Goal: Task Accomplishment & Management: Complete application form

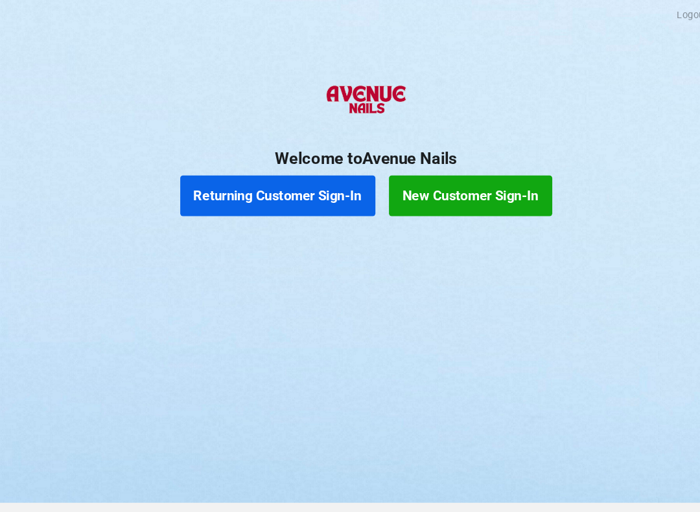
click at [281, 168] on button "Returning Customer Sign-In" at bounding box center [266, 187] width 187 height 39
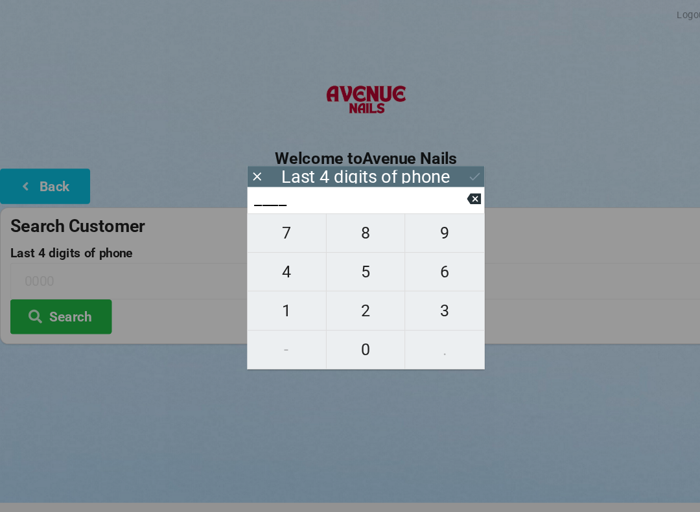
click at [268, 265] on span "4" at bounding box center [274, 259] width 75 height 27
type input "4___"
click at [359, 344] on span "0" at bounding box center [350, 334] width 75 height 27
type input "40__"
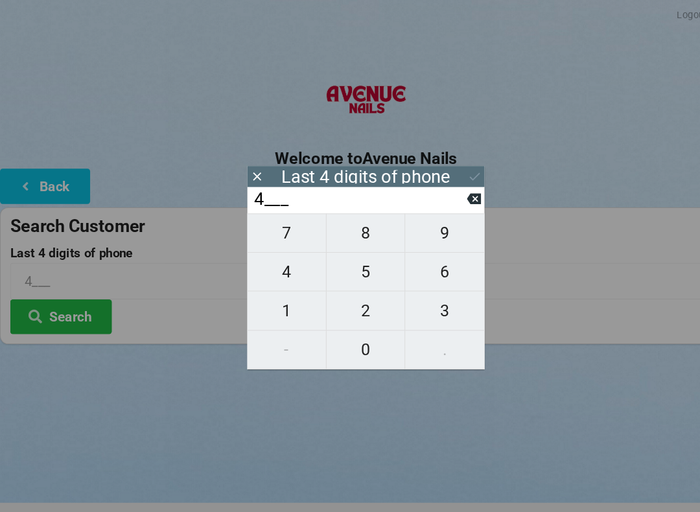
type input "40__"
click at [284, 232] on span "7" at bounding box center [274, 222] width 75 height 27
type input "407_"
click at [282, 263] on span "4" at bounding box center [274, 259] width 75 height 27
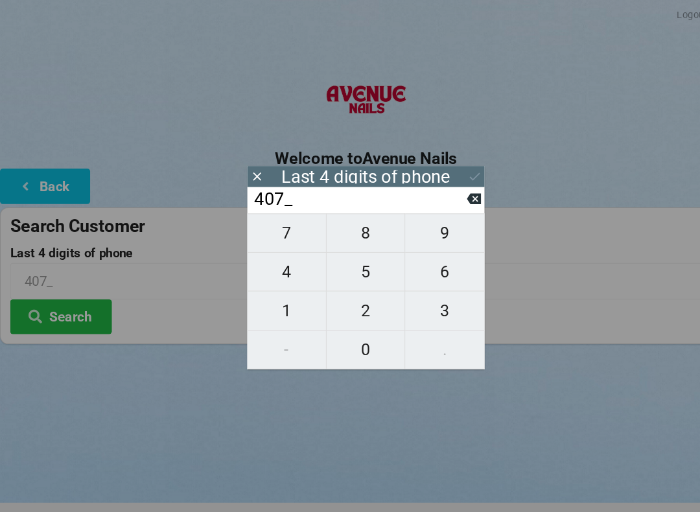
type input "4074"
click at [251, 167] on icon at bounding box center [246, 169] width 14 height 14
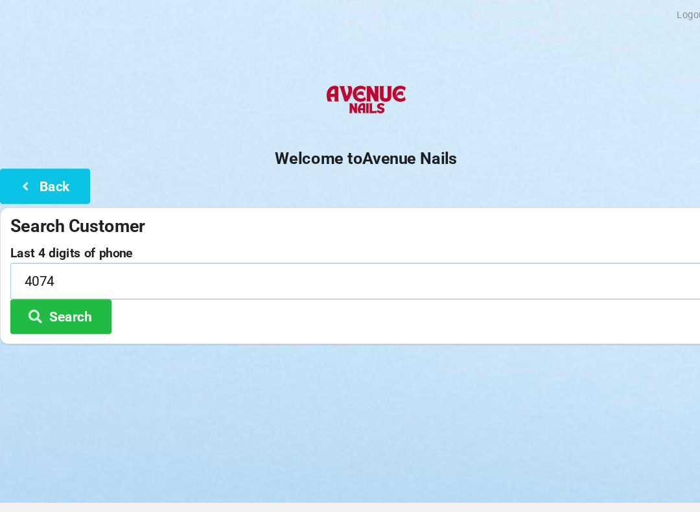
click at [75, 264] on input "4074" at bounding box center [350, 269] width 681 height 34
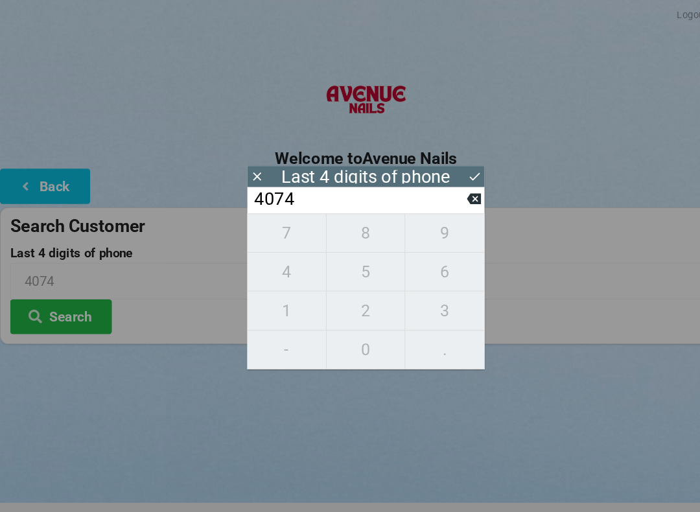
click at [431, 197] on input "4074" at bounding box center [344, 190] width 205 height 21
click at [446, 201] on input "4074" at bounding box center [344, 190] width 205 height 21
click at [444, 196] on input "4074" at bounding box center [344, 190] width 205 height 21
click at [446, 195] on input "4074" at bounding box center [344, 190] width 205 height 21
click at [451, 196] on icon at bounding box center [454, 190] width 14 height 10
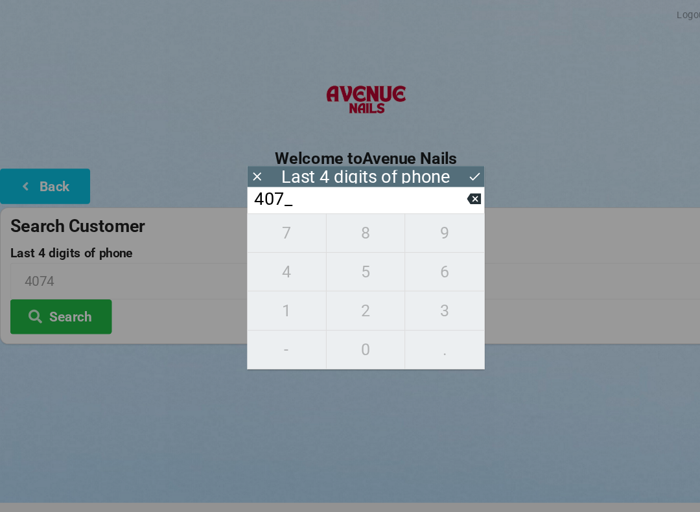
click at [453, 194] on icon at bounding box center [454, 191] width 14 height 14
click at [451, 191] on icon at bounding box center [454, 190] width 14 height 10
click at [451, 187] on icon at bounding box center [454, 191] width 14 height 14
type input "____"
click at [423, 232] on span "9" at bounding box center [426, 222] width 76 height 27
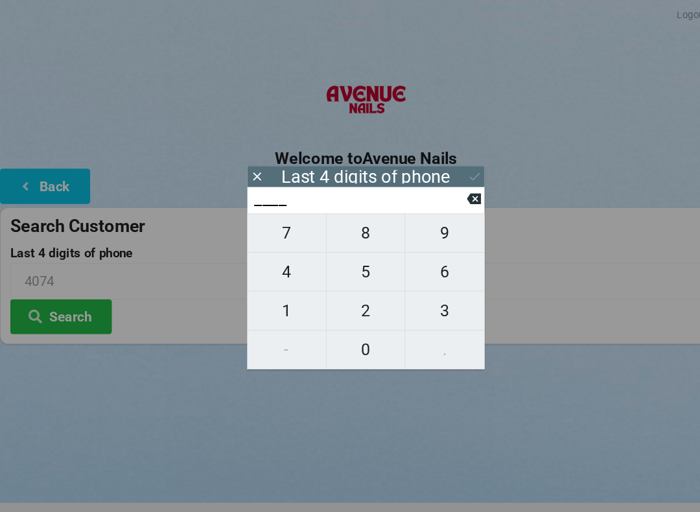
type input "9___"
click at [345, 335] on span "0" at bounding box center [350, 334] width 75 height 27
type input "90__"
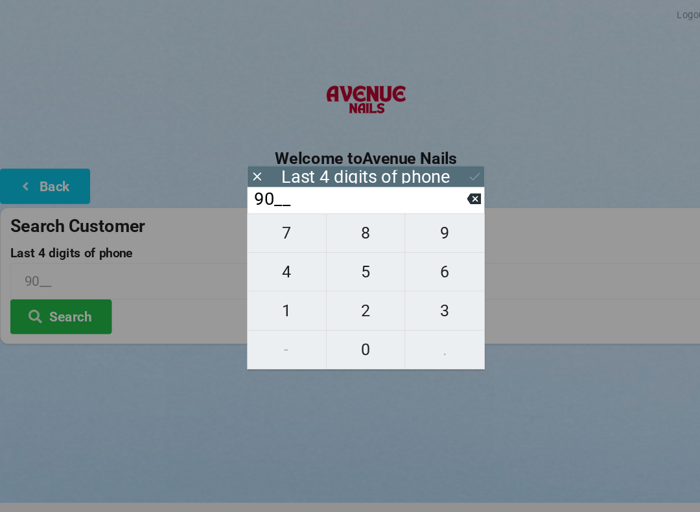
click at [280, 263] on span "4" at bounding box center [274, 259] width 75 height 27
type input "904_"
click at [420, 228] on span "9" at bounding box center [426, 222] width 76 height 27
type input "9049"
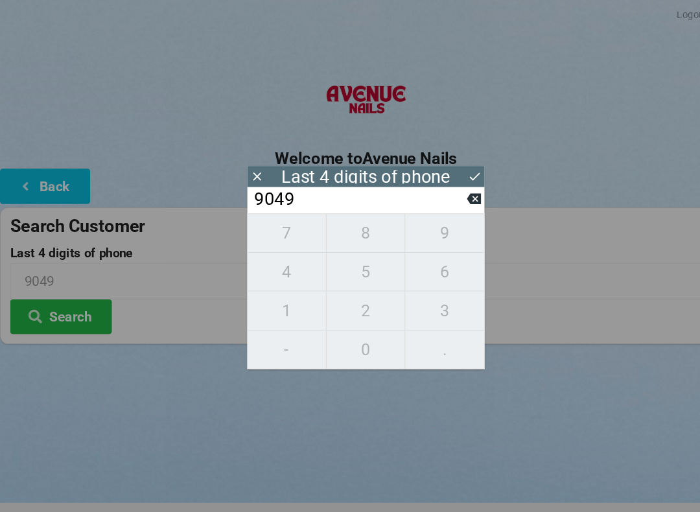
click at [453, 197] on icon at bounding box center [454, 191] width 14 height 14
type input "904_"
click at [415, 297] on span "3" at bounding box center [426, 297] width 76 height 27
type input "9043"
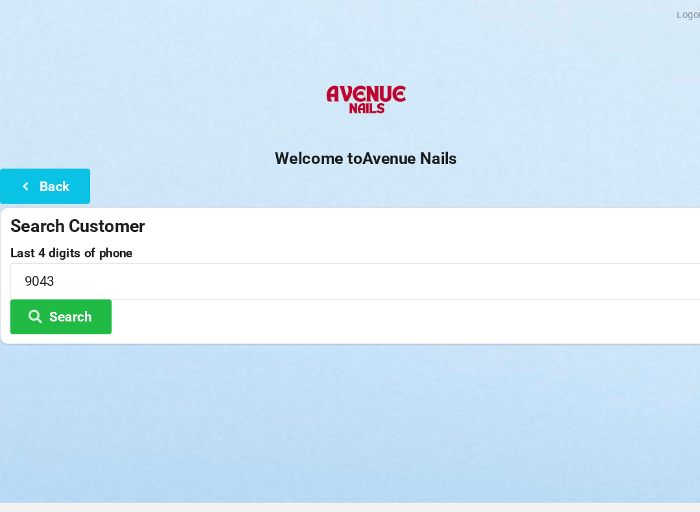
click at [75, 304] on button "Search" at bounding box center [58, 303] width 97 height 33
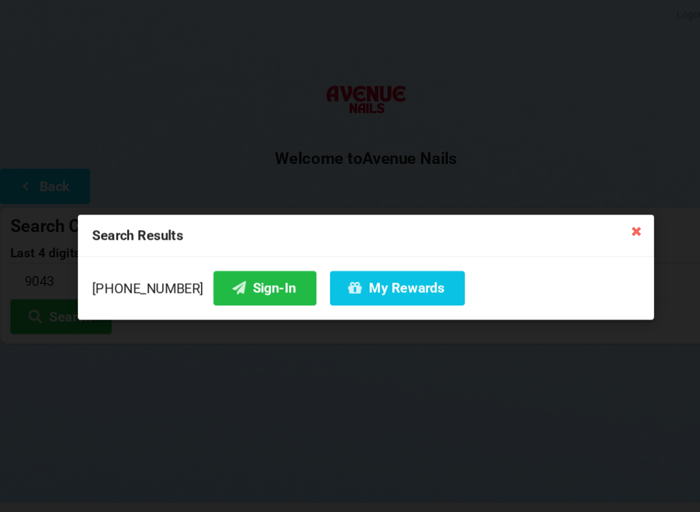
click at [245, 279] on button "Sign-In" at bounding box center [253, 275] width 99 height 33
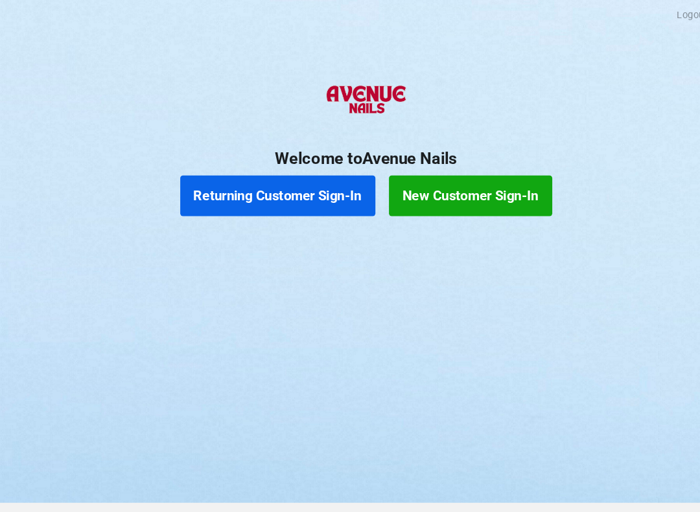
click at [473, 191] on button "New Customer Sign-In" at bounding box center [450, 187] width 156 height 39
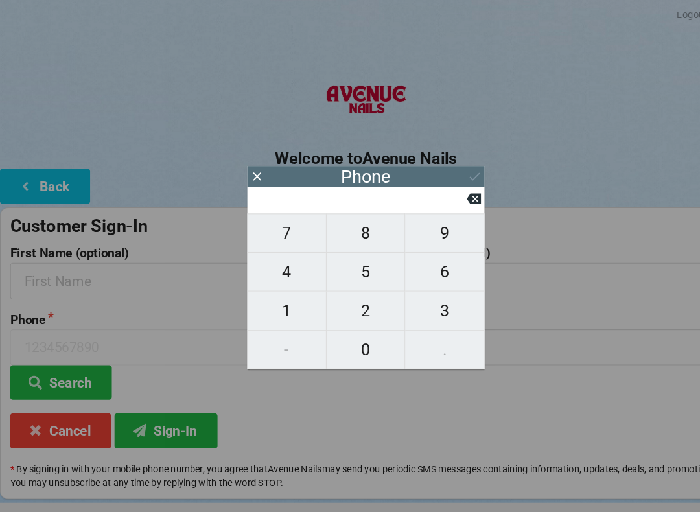
click at [268, 251] on button "4" at bounding box center [275, 260] width 76 height 37
type input "4"
click at [352, 335] on span "0" at bounding box center [350, 334] width 75 height 27
type input "40"
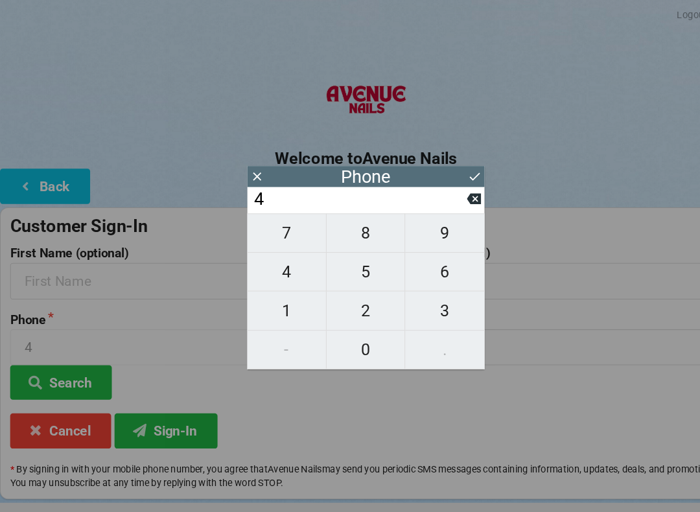
type input "40"
click at [278, 216] on button "7" at bounding box center [275, 223] width 76 height 38
type input "407"
click at [348, 291] on span "2" at bounding box center [350, 297] width 75 height 27
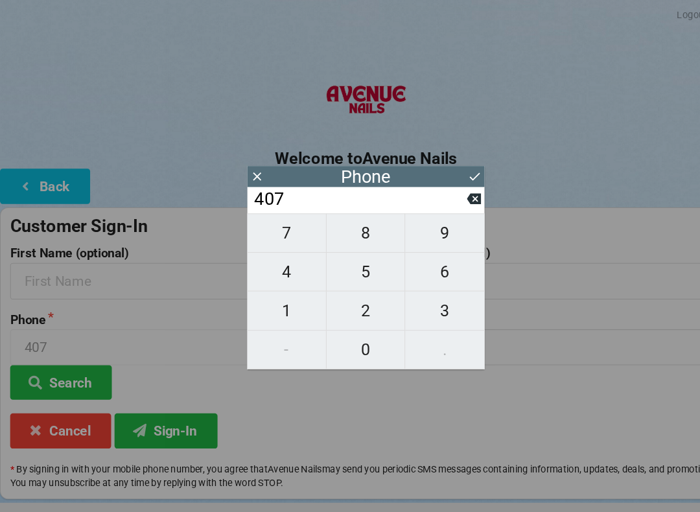
type input "4072"
click at [350, 259] on span "5" at bounding box center [350, 259] width 75 height 27
type input "40725"
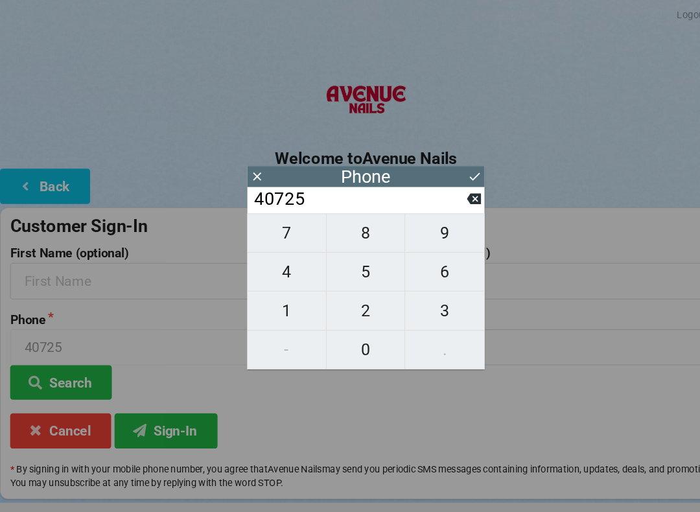
click at [352, 263] on span "5" at bounding box center [350, 259] width 75 height 27
type input "407255"
click at [355, 252] on span "5" at bounding box center [350, 259] width 75 height 27
type input "4072555"
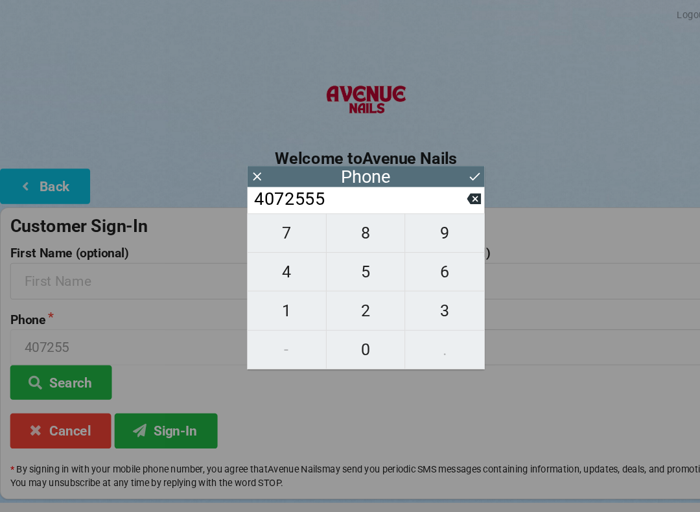
type input "4072555"
click at [280, 292] on span "1" at bounding box center [274, 297] width 75 height 27
type input "40725551"
click at [424, 261] on span "6" at bounding box center [426, 259] width 76 height 27
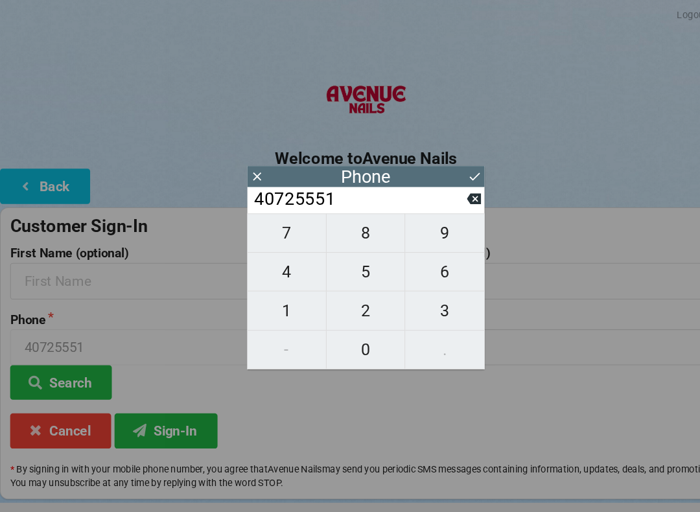
type input "407255516"
click at [345, 221] on span "8" at bounding box center [350, 222] width 75 height 27
type input "4072555168"
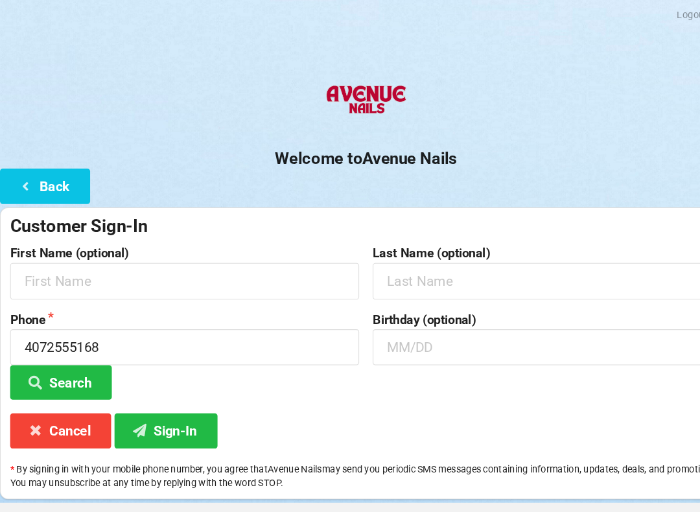
click at [457, 158] on h2 "Welcome to [GEOGRAPHIC_DATA]" at bounding box center [350, 152] width 700 height 20
click at [136, 262] on input "text" at bounding box center [177, 269] width 334 height 34
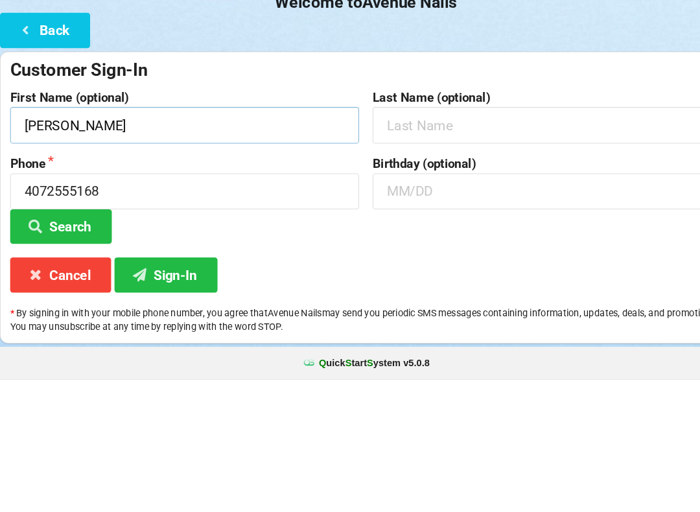
type input "[PERSON_NAME]"
click at [453, 252] on input "text" at bounding box center [524, 269] width 334 height 34
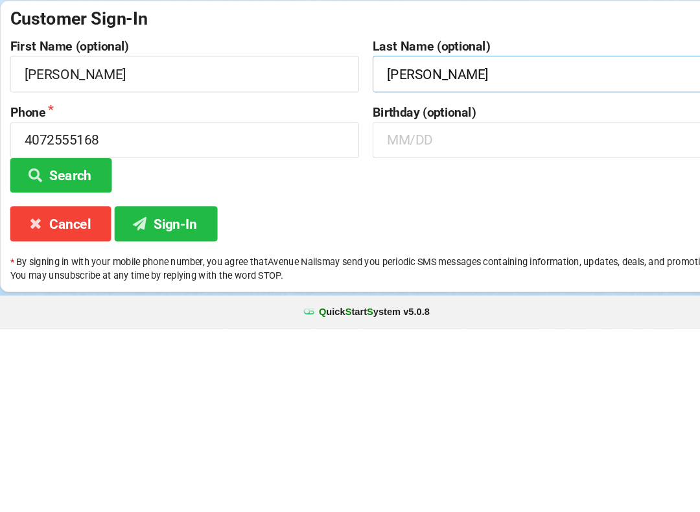
type input "[PERSON_NAME]"
click at [432, 315] on input "text" at bounding box center [524, 332] width 334 height 34
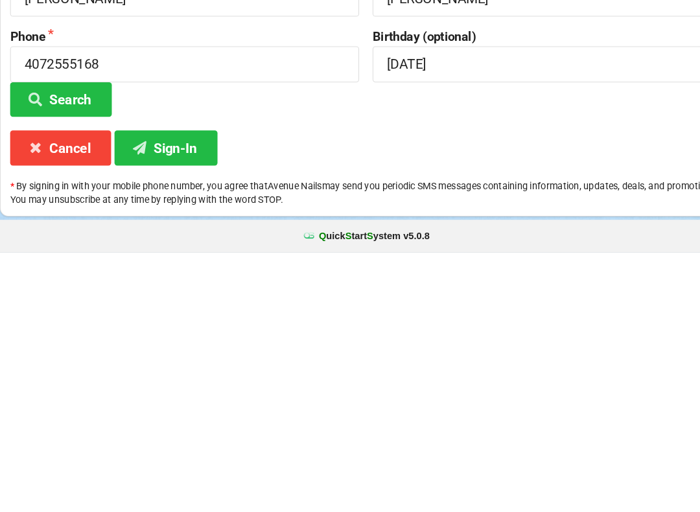
click at [187, 396] on button "Sign-In" at bounding box center [159, 412] width 99 height 33
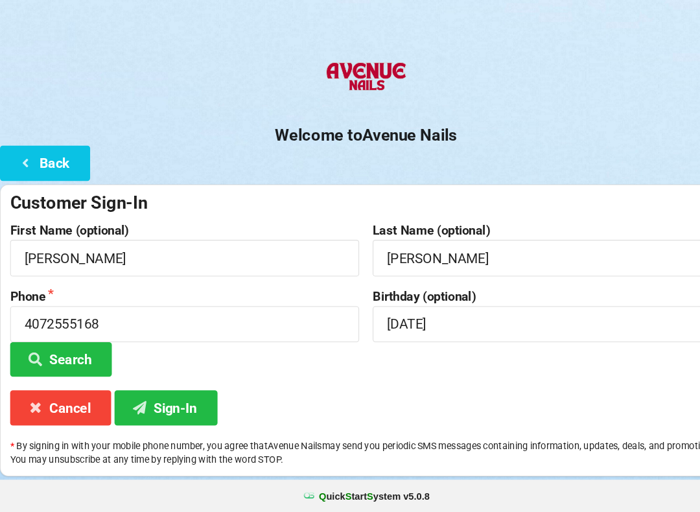
click at [174, 396] on button "Sign-In" at bounding box center [159, 412] width 99 height 33
click at [460, 315] on input "[DATE]" at bounding box center [524, 332] width 334 height 34
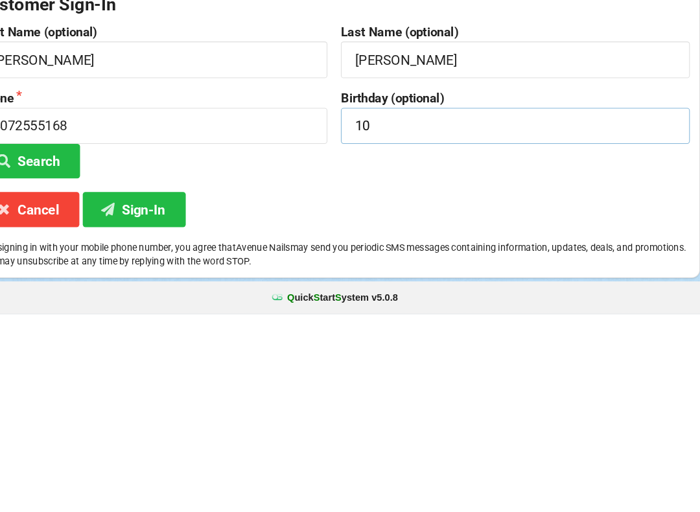
type input "1"
type input "O"
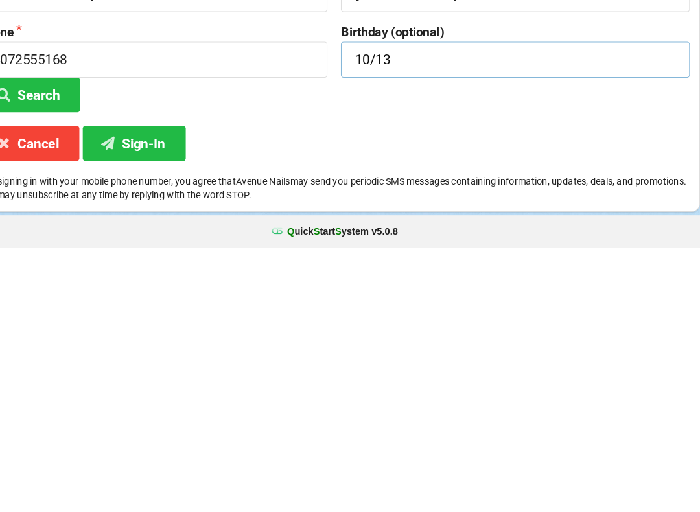
type input "10/13"
click at [125, 396] on button "Sign-In" at bounding box center [159, 412] width 99 height 33
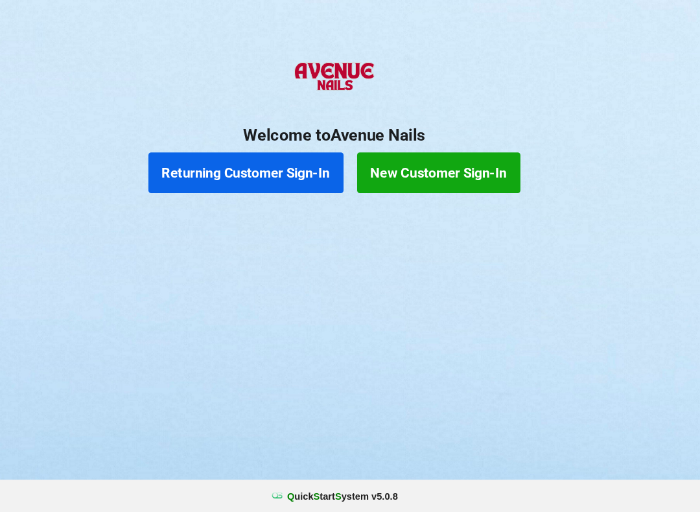
click at [274, 161] on div "Returning Customer Sign-In New Customer Sign-In" at bounding box center [350, 187] width 700 height 52
click at [289, 168] on button "Returning Customer Sign-In" at bounding box center [266, 187] width 187 height 39
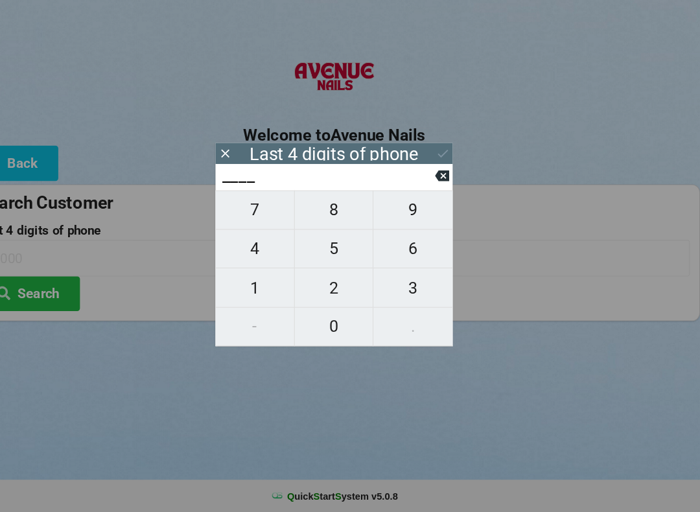
click at [407, 209] on span "9" at bounding box center [426, 222] width 76 height 27
type input "9___"
click at [321, 246] on span "5" at bounding box center [350, 259] width 75 height 27
type input "95__"
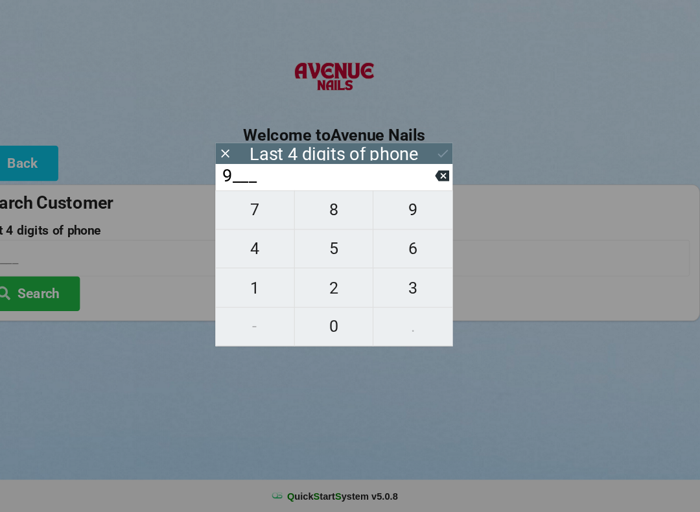
type input "95__"
click at [447, 185] on icon at bounding box center [454, 190] width 14 height 10
click at [244, 209] on span "7" at bounding box center [274, 222] width 75 height 27
type input "7___"
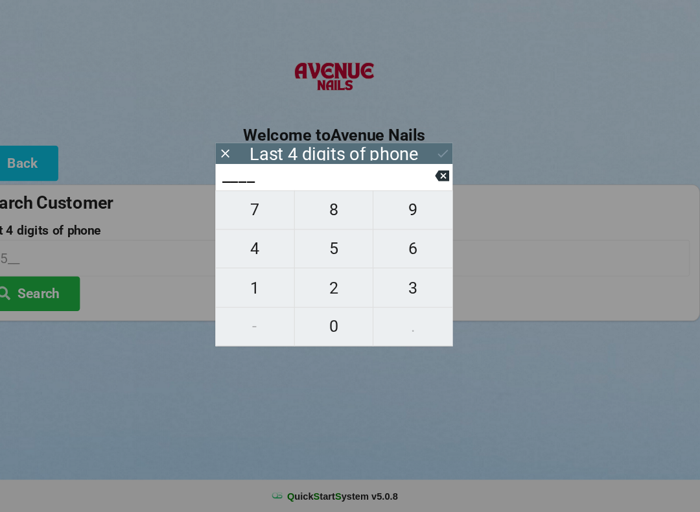
type input "7___"
click at [319, 321] on span "0" at bounding box center [350, 334] width 75 height 27
type input "70__"
click at [259, 246] on span "4" at bounding box center [274, 259] width 75 height 27
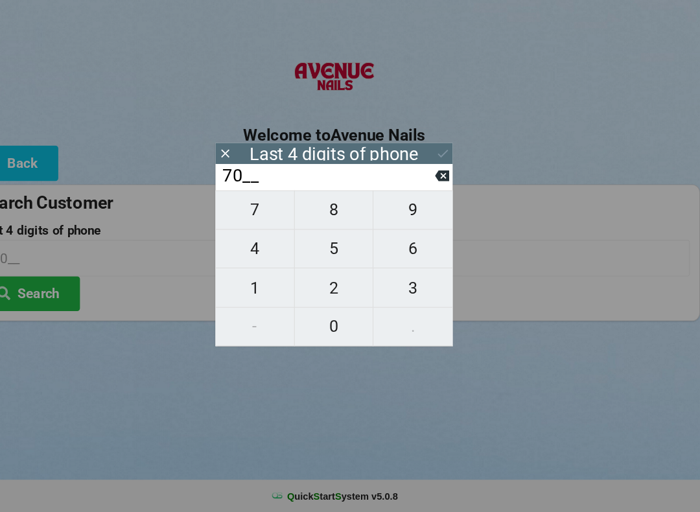
type input "704_"
click at [388, 209] on span "9" at bounding box center [426, 222] width 76 height 27
type input "7049"
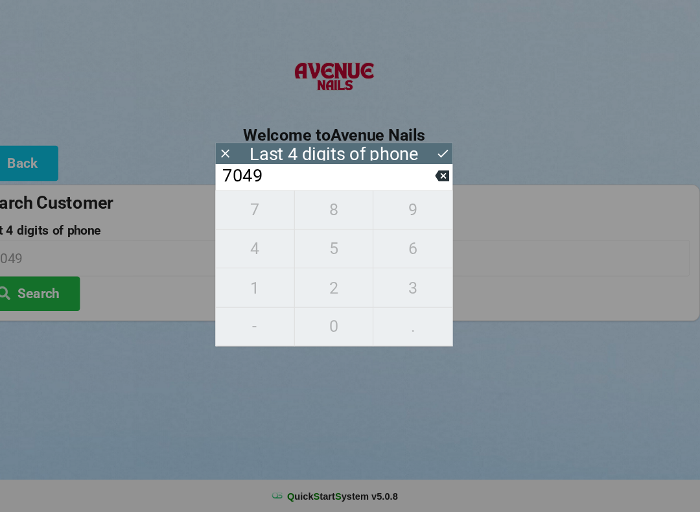
click at [447, 185] on icon at bounding box center [454, 190] width 14 height 10
click at [416, 180] on input "70__" at bounding box center [344, 190] width 205 height 21
click at [447, 185] on icon at bounding box center [454, 190] width 14 height 10
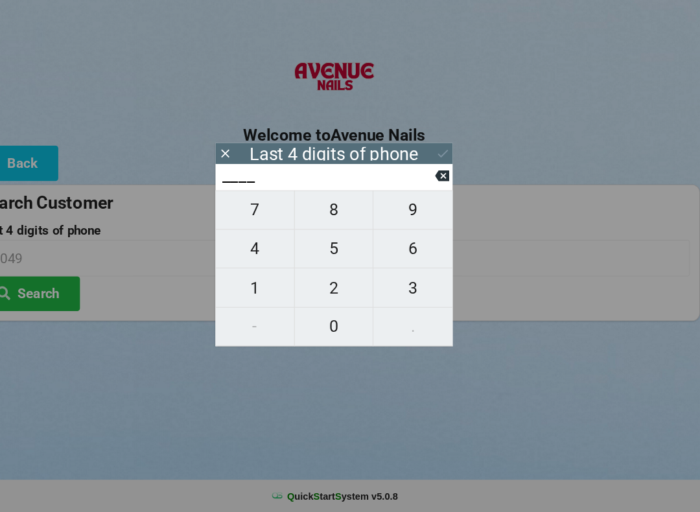
click at [251, 284] on span "1" at bounding box center [274, 297] width 75 height 27
type input "1___"
click at [322, 321] on span "0" at bounding box center [350, 334] width 75 height 27
type input "10__"
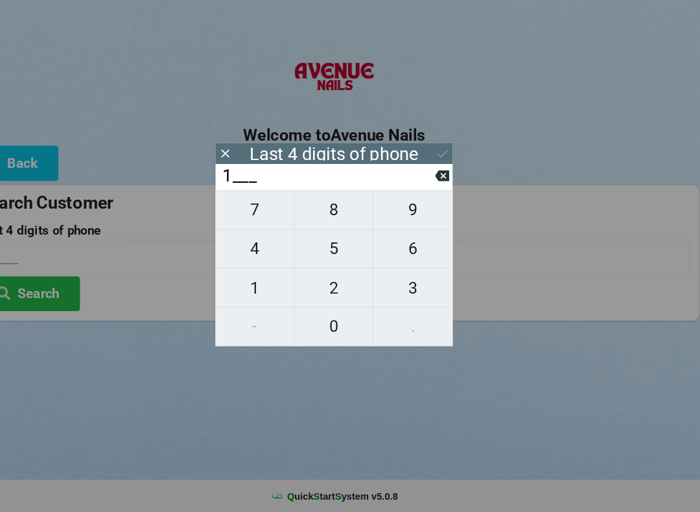
type input "10__"
click at [256, 246] on span "4" at bounding box center [274, 259] width 75 height 27
type input "104_"
click at [398, 209] on span "9" at bounding box center [426, 222] width 76 height 27
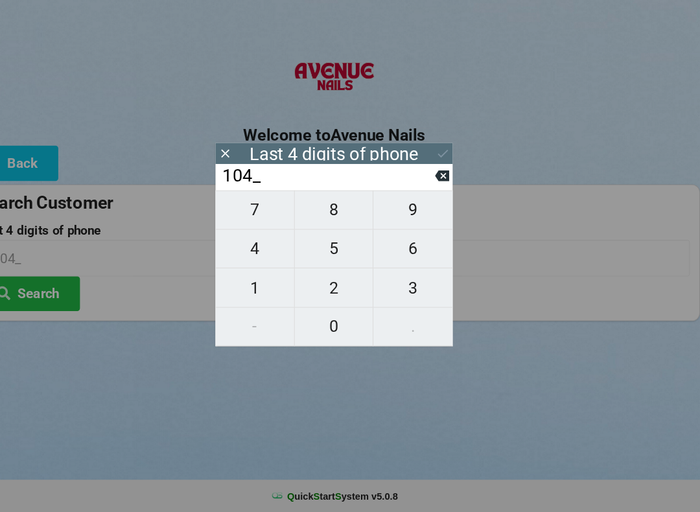
type input "1049"
click at [447, 162] on icon at bounding box center [454, 169] width 14 height 14
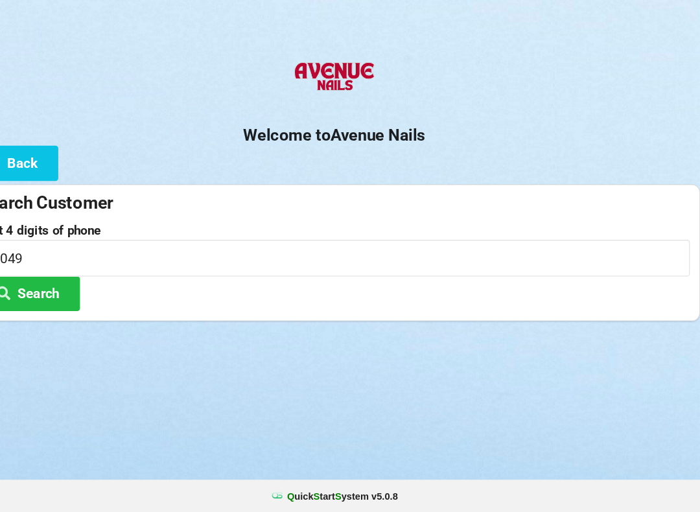
click at [48, 287] on button "Search" at bounding box center [58, 303] width 97 height 33
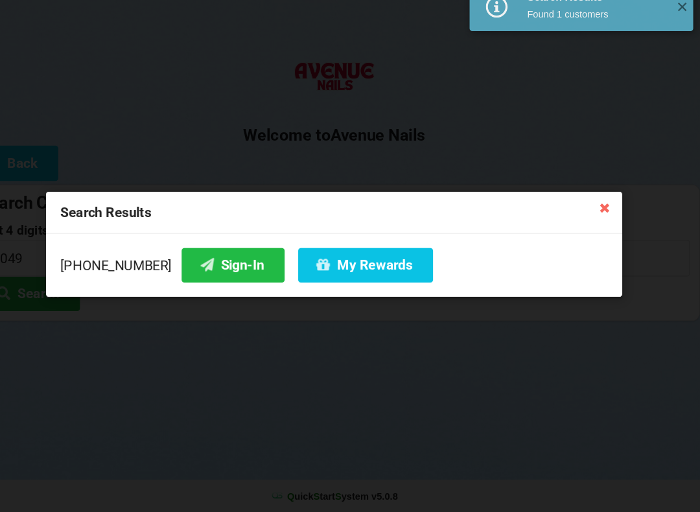
click at [204, 259] on button "Sign-In" at bounding box center [253, 275] width 99 height 33
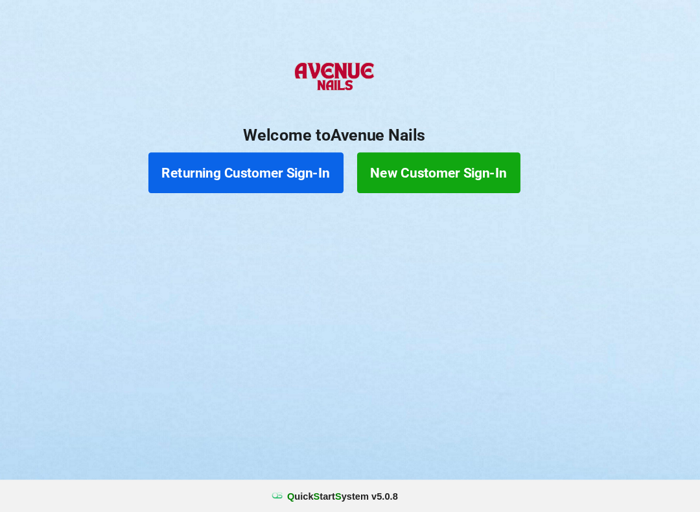
click at [433, 168] on button "New Customer Sign-In" at bounding box center [450, 187] width 156 height 39
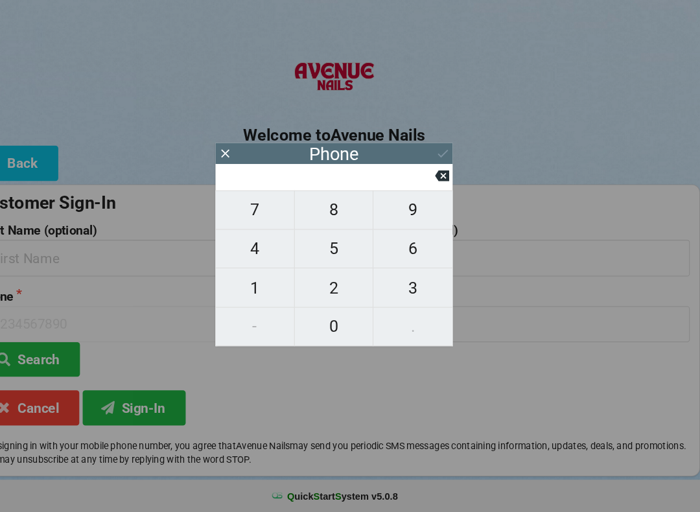
click at [398, 284] on span "3" at bounding box center [426, 297] width 76 height 27
type input "3"
click at [313, 246] on span "5" at bounding box center [350, 259] width 75 height 27
type input "35"
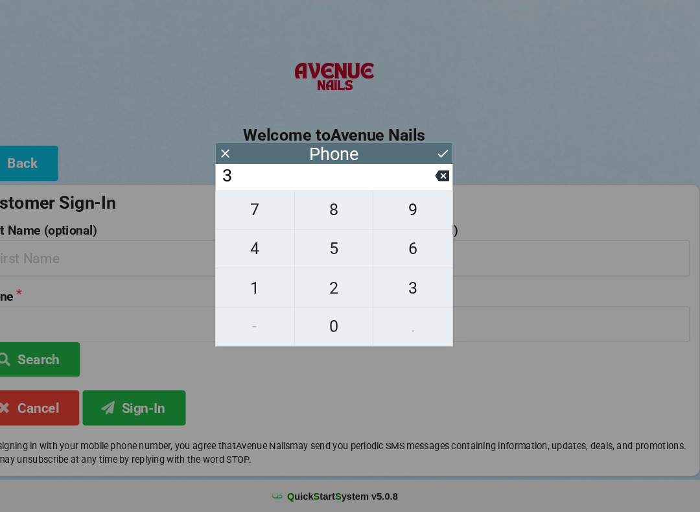
type input "35"
click at [318, 286] on span "2" at bounding box center [350, 297] width 75 height 27
type input "352"
click at [388, 209] on span "9" at bounding box center [426, 222] width 76 height 27
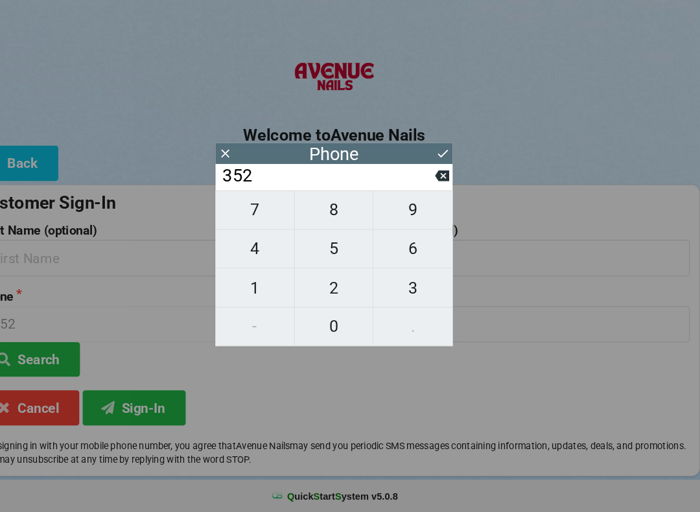
type input "3529"
click at [313, 209] on span "8" at bounding box center [350, 222] width 75 height 27
type input "35298"
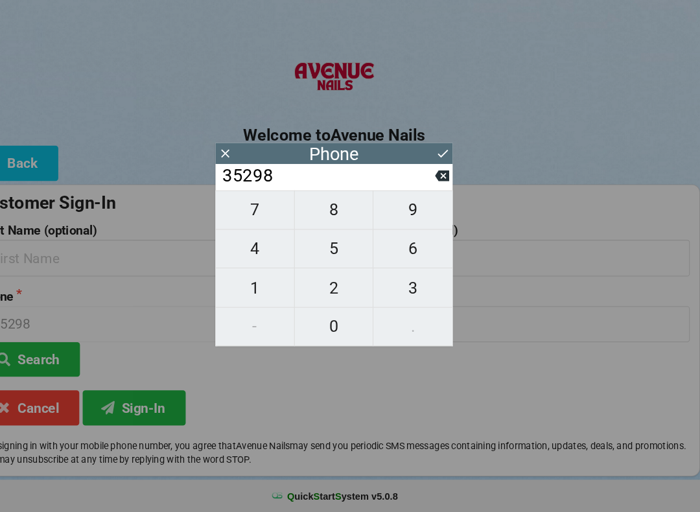
click at [405, 209] on span "9" at bounding box center [426, 222] width 76 height 27
type input "352989"
click at [252, 284] on span "1" at bounding box center [274, 297] width 75 height 27
type input "3529891"
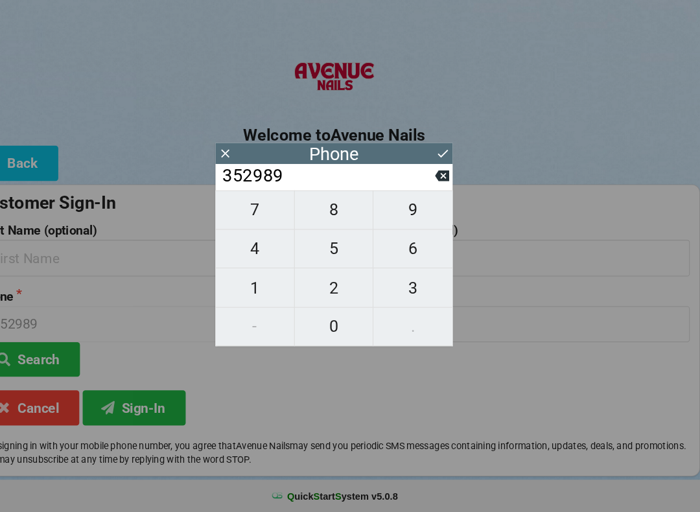
type input "3529891"
click at [402, 246] on span "6" at bounding box center [426, 259] width 76 height 27
type input "35298916"
click at [397, 246] on span "6" at bounding box center [426, 259] width 76 height 27
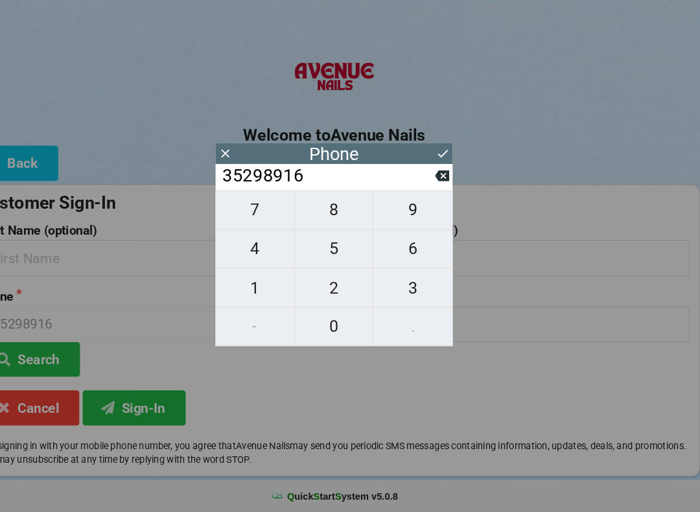
type input "352989166"
click at [241, 209] on span "7" at bounding box center [274, 222] width 75 height 27
type input "3529891667"
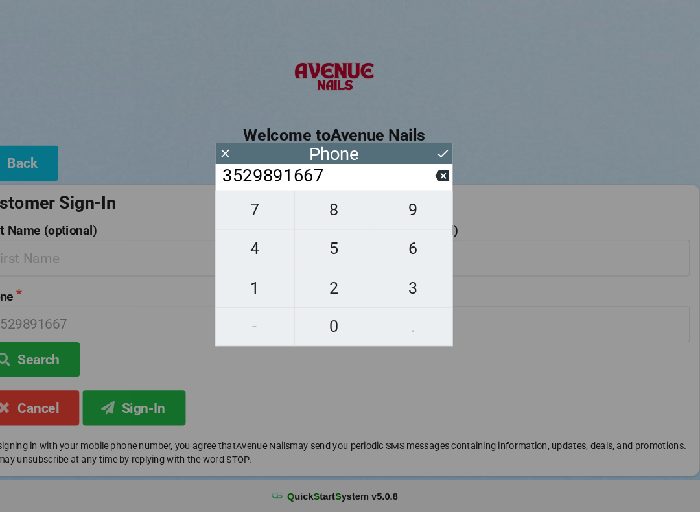
click at [447, 162] on icon at bounding box center [454, 169] width 14 height 14
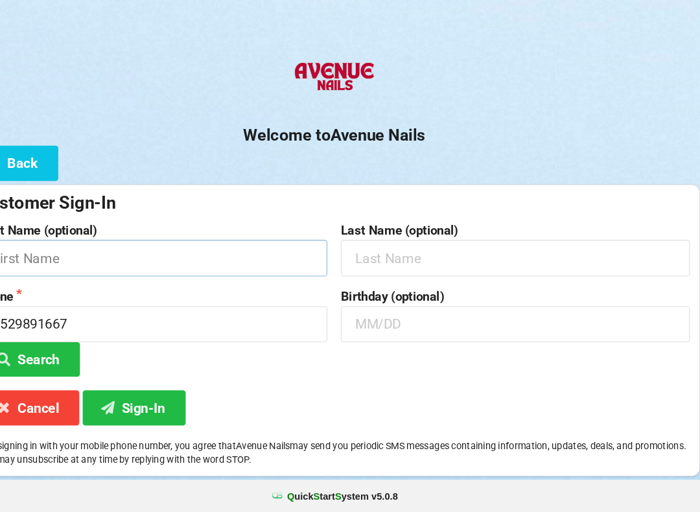
click at [218, 252] on input "text" at bounding box center [177, 269] width 334 height 34
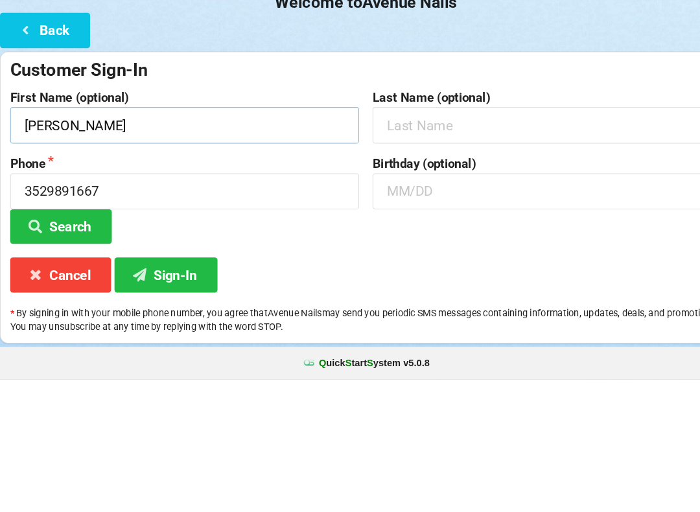
type input "[PERSON_NAME]"
click at [405, 252] on input "text" at bounding box center [524, 269] width 334 height 34
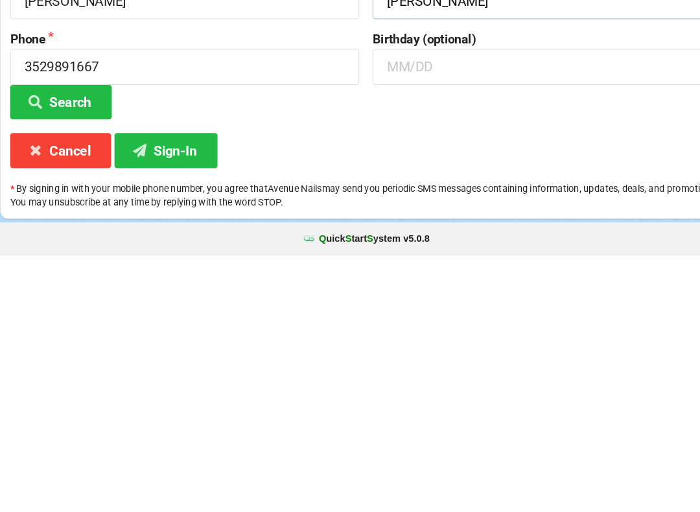
type input "[PERSON_NAME]"
click at [169, 396] on button "Sign-In" at bounding box center [159, 412] width 99 height 33
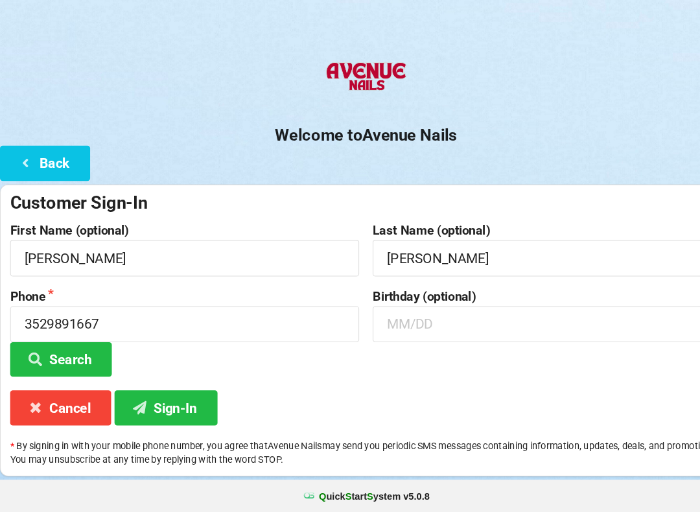
click at [63, 396] on button "Cancel" at bounding box center [58, 412] width 97 height 33
click at [41, 161] on button "Back" at bounding box center [43, 177] width 86 height 33
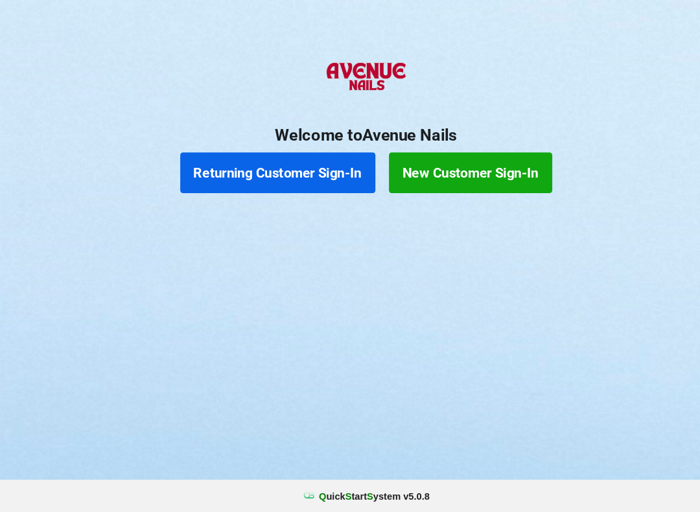
click at [272, 168] on button "Returning Customer Sign-In" at bounding box center [266, 187] width 187 height 39
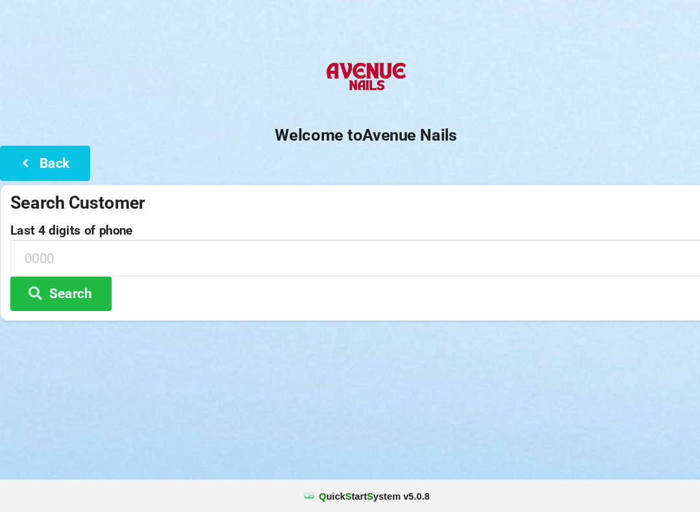
click at [69, 161] on button "Back" at bounding box center [43, 177] width 86 height 33
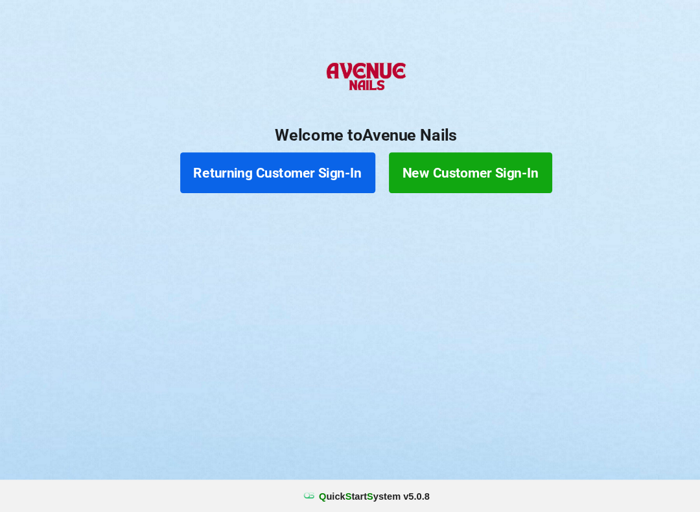
click at [279, 168] on button "Returning Customer Sign-In" at bounding box center [266, 187] width 187 height 39
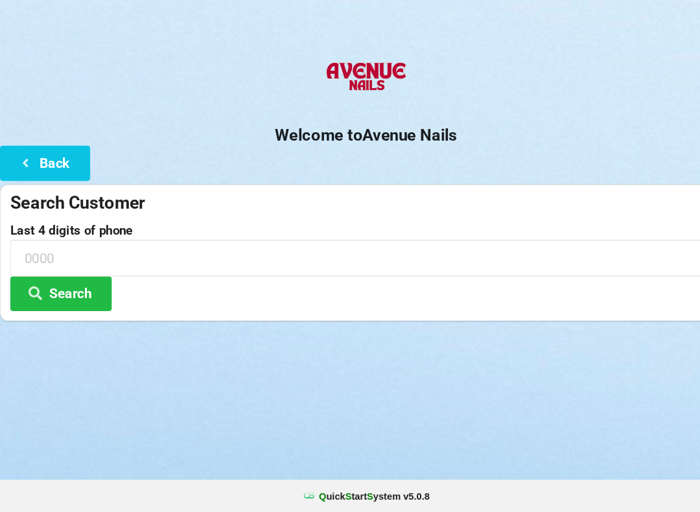
click at [59, 161] on button "Back" at bounding box center [43, 177] width 86 height 33
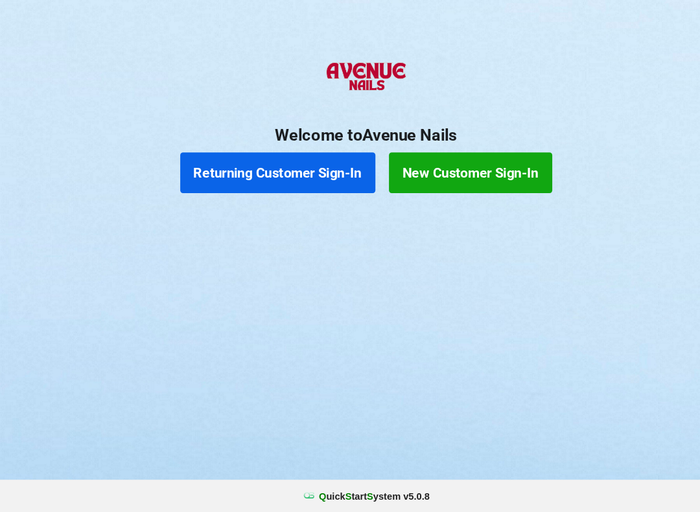
click at [263, 168] on button "Returning Customer Sign-In" at bounding box center [266, 187] width 187 height 39
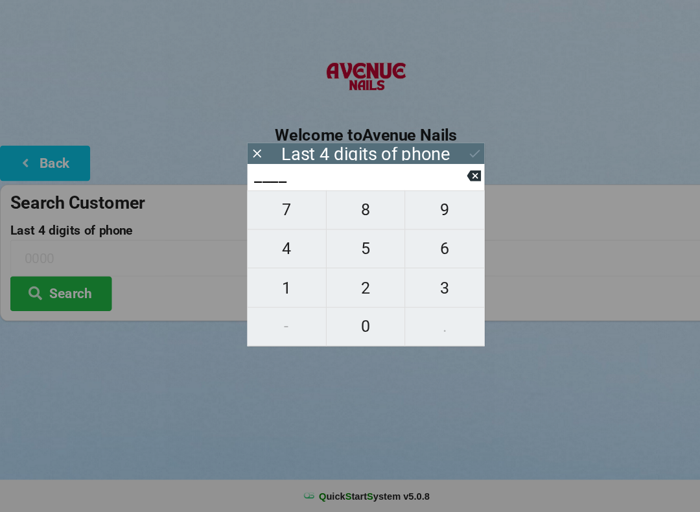
click at [422, 284] on span "3" at bounding box center [426, 297] width 76 height 27
type input "3___"
click at [353, 246] on span "5" at bounding box center [350, 259] width 75 height 27
type input "35__"
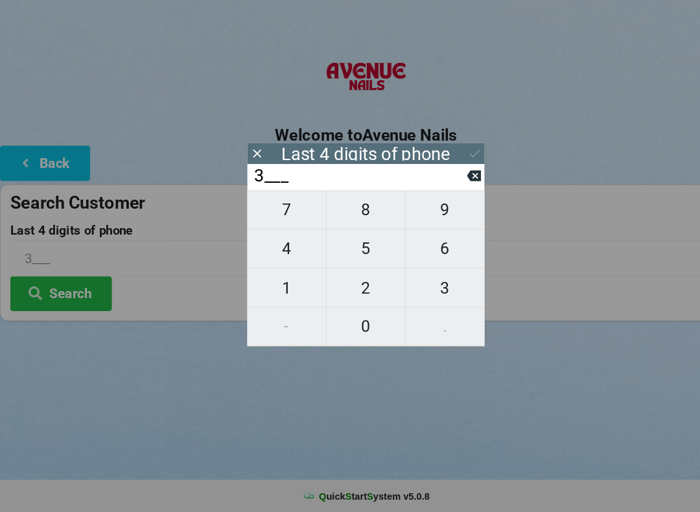
type input "35__"
click at [349, 284] on span "2" at bounding box center [350, 297] width 75 height 27
type input "352_"
click at [422, 209] on span "9" at bounding box center [426, 222] width 76 height 27
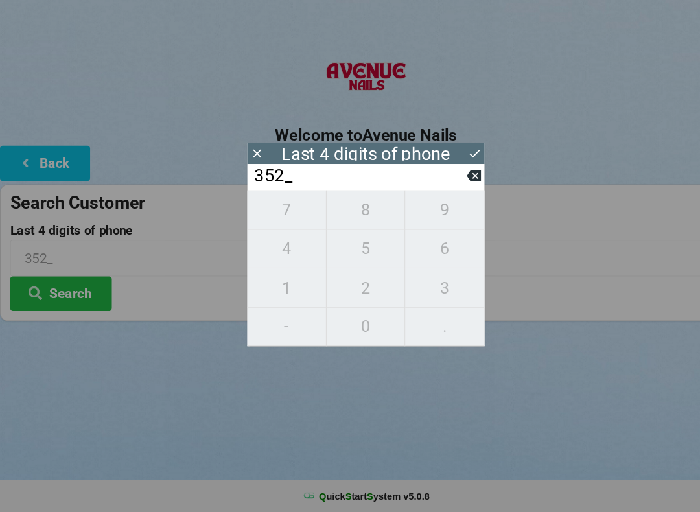
type input "3529"
click at [338, 204] on div "7 8 9 4 5 6 1 2 3 - 0 ." at bounding box center [350, 278] width 227 height 149
click at [422, 204] on div "7 8 9 4 5 6 1 2 3 - 0 ." at bounding box center [350, 278] width 227 height 149
click at [447, 162] on icon at bounding box center [454, 169] width 14 height 14
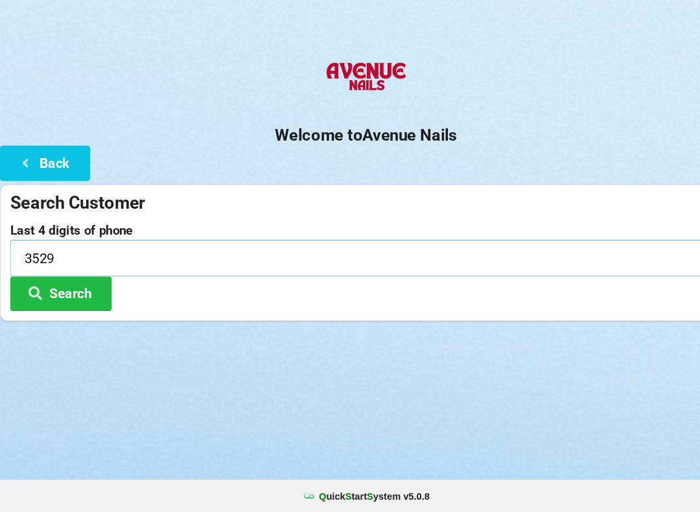
click at [67, 252] on input "3529" at bounding box center [350, 269] width 681 height 34
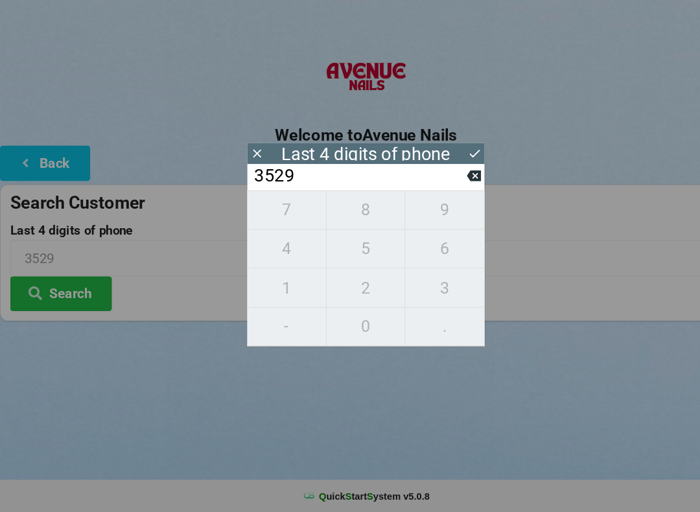
click at [454, 182] on button at bounding box center [454, 191] width 14 height 18
click at [446, 180] on input "352_" at bounding box center [344, 190] width 205 height 21
click at [451, 182] on button at bounding box center [454, 191] width 14 height 18
click at [451, 179] on div "35__" at bounding box center [350, 191] width 227 height 25
click at [451, 184] on icon at bounding box center [454, 191] width 14 height 14
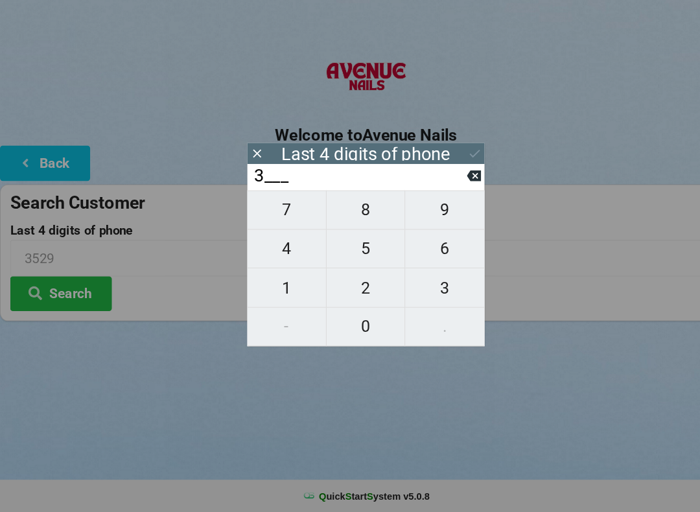
click at [444, 180] on input "3___" at bounding box center [344, 190] width 205 height 21
click at [447, 184] on icon at bounding box center [454, 191] width 14 height 14
type input "____"
click at [274, 284] on span "1" at bounding box center [274, 297] width 75 height 27
type input "1___"
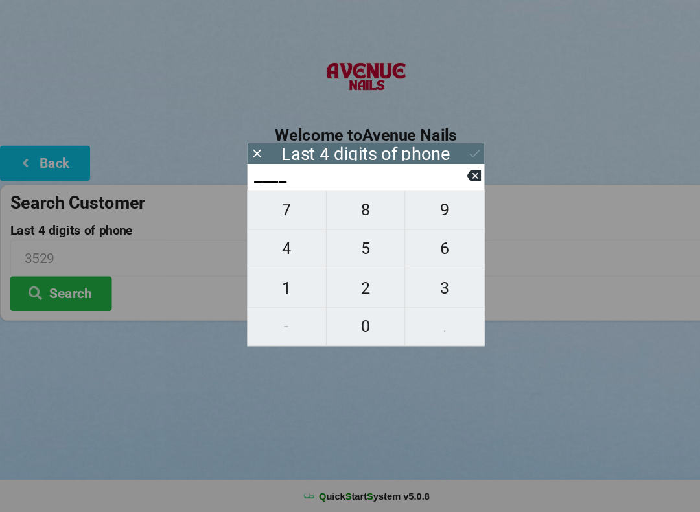
type input "1___"
click at [422, 246] on span "6" at bounding box center [426, 259] width 76 height 27
type input "16__"
click at [418, 246] on span "6" at bounding box center [426, 259] width 76 height 27
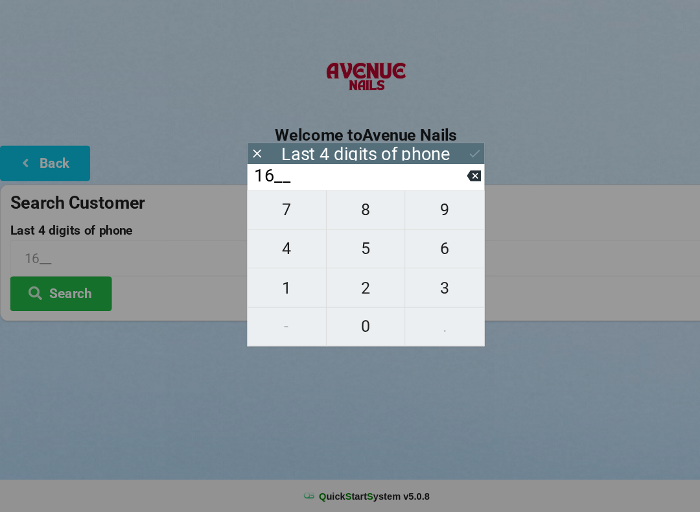
type input "166_"
click at [272, 209] on span "7" at bounding box center [274, 222] width 75 height 27
type input "1667"
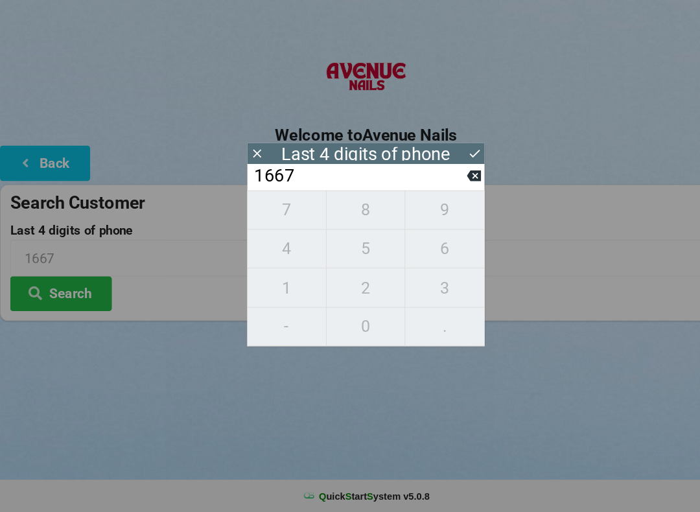
click at [449, 162] on icon at bounding box center [454, 169] width 14 height 14
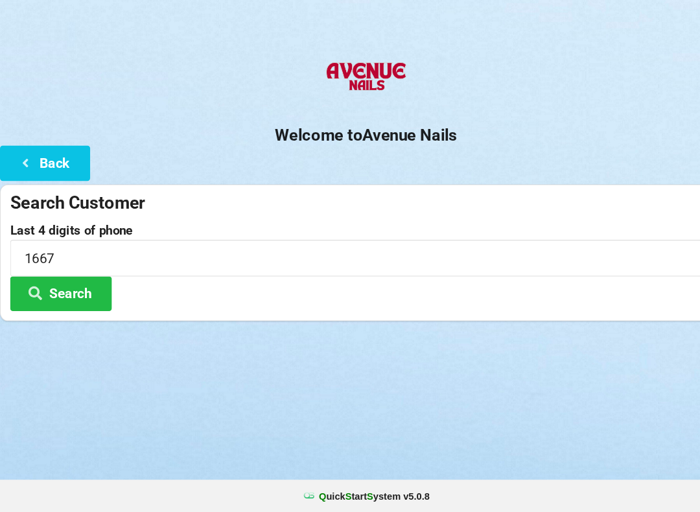
click at [81, 287] on button "Search" at bounding box center [58, 303] width 97 height 33
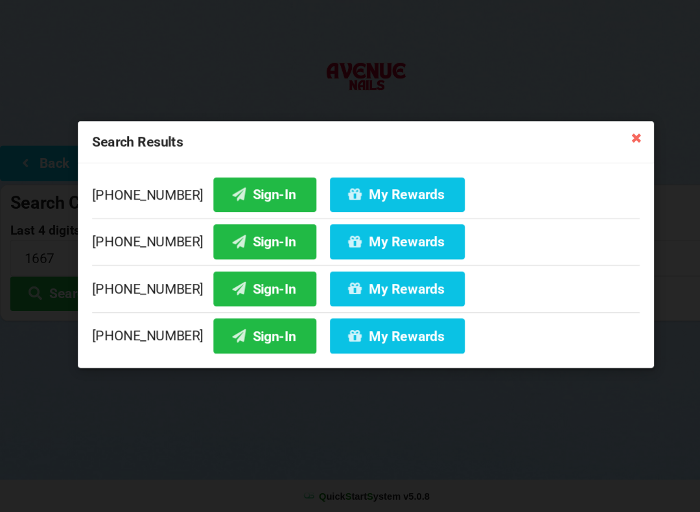
click at [333, 282] on button "My Rewards" at bounding box center [380, 298] width 129 height 33
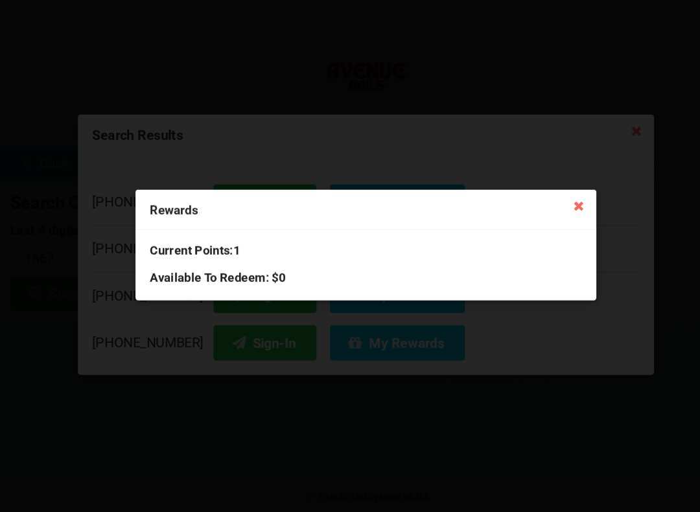
click at [554, 204] on div "Rewards" at bounding box center [350, 223] width 441 height 38
click at [558, 181] on div "Rewards Current Points: 1 Available To Redeem : $0" at bounding box center [350, 256] width 700 height 512
click at [549, 208] on icon at bounding box center [553, 218] width 21 height 21
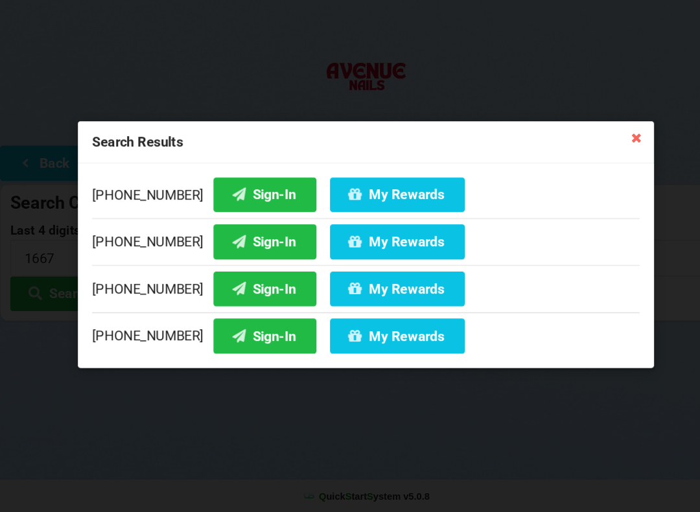
click at [230, 282] on button "Sign-In" at bounding box center [253, 298] width 99 height 33
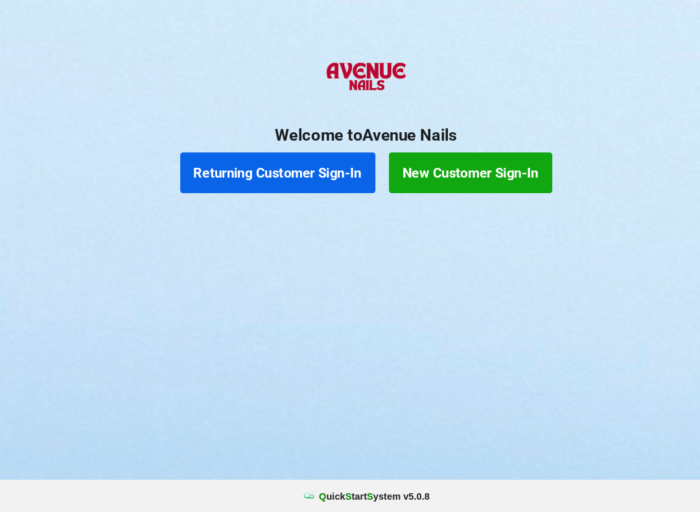
click at [425, 168] on button "New Customer Sign-In" at bounding box center [450, 187] width 156 height 39
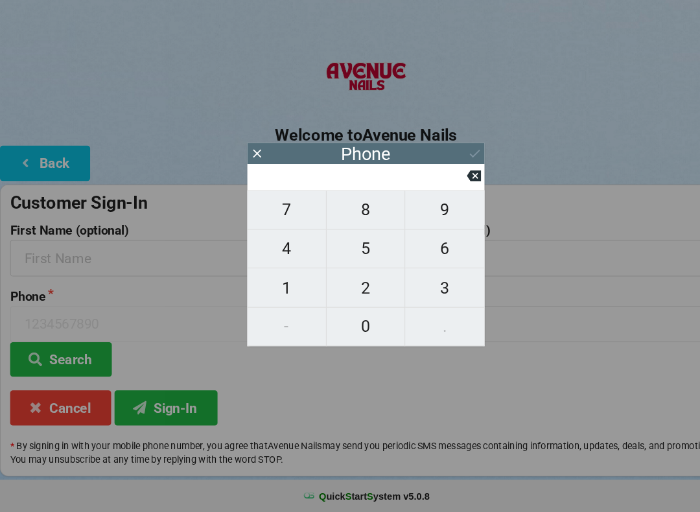
click at [348, 284] on span "2" at bounding box center [350, 297] width 75 height 27
type input "2"
click at [425, 285] on span "3" at bounding box center [426, 297] width 76 height 27
type input "23"
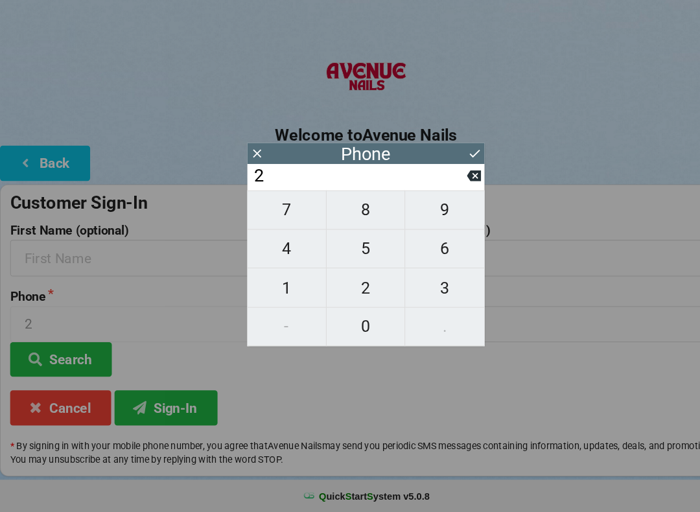
type input "23"
click at [421, 209] on span "9" at bounding box center [426, 222] width 76 height 27
type input "239"
click at [348, 284] on span "2" at bounding box center [350, 297] width 75 height 27
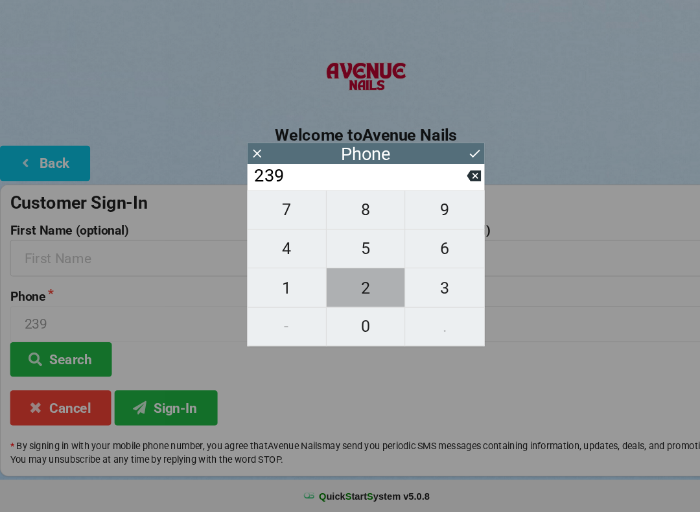
type input "2392"
click at [351, 209] on span "8" at bounding box center [350, 222] width 75 height 27
type input "23928"
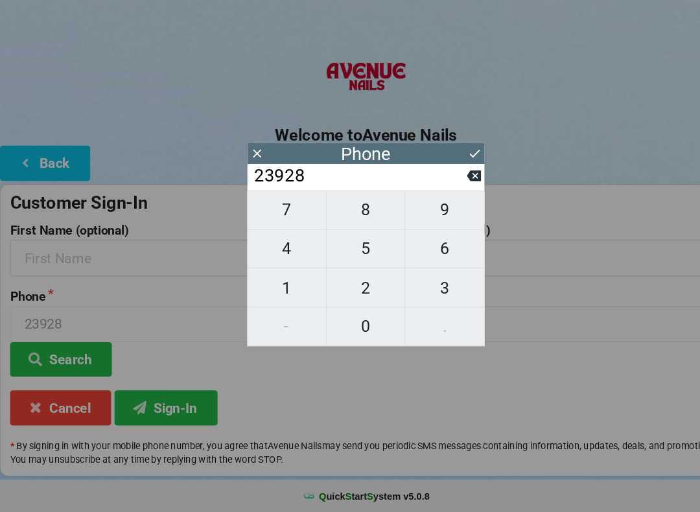
click at [274, 212] on span "7" at bounding box center [274, 222] width 75 height 27
type input "239287"
click at [341, 246] on span "5" at bounding box center [350, 259] width 75 height 27
type input "2392875"
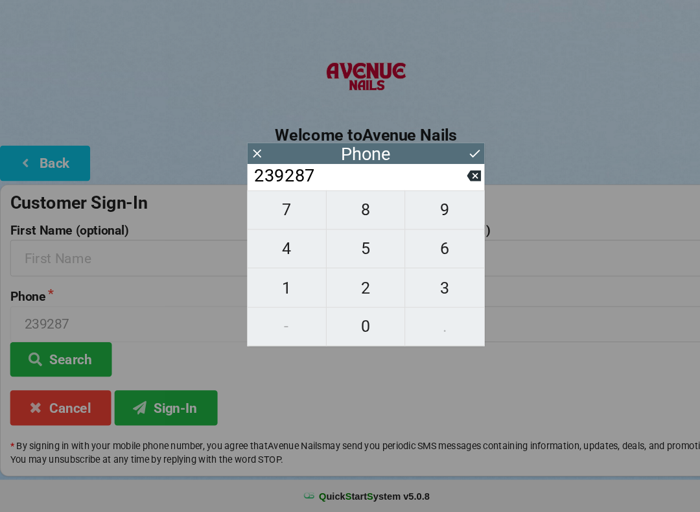
type input "2392875"
click at [424, 284] on span "3" at bounding box center [426, 297] width 76 height 27
type input "23928753"
click at [429, 209] on span "9" at bounding box center [426, 222] width 76 height 27
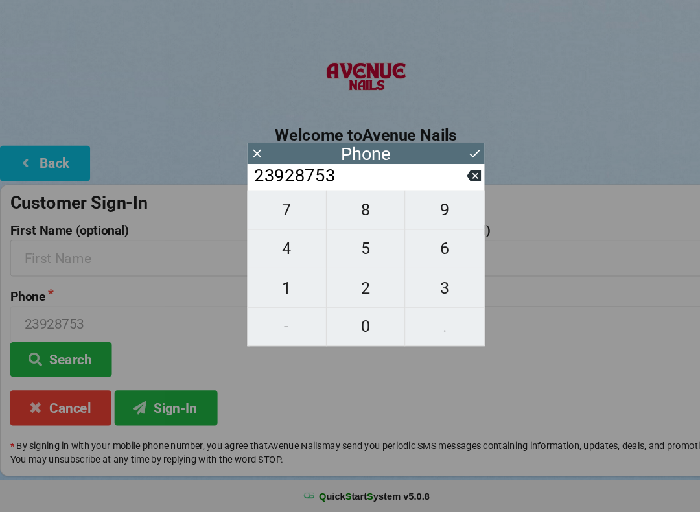
type input "239287539"
click at [350, 209] on span "8" at bounding box center [350, 222] width 75 height 27
type input "2392875398"
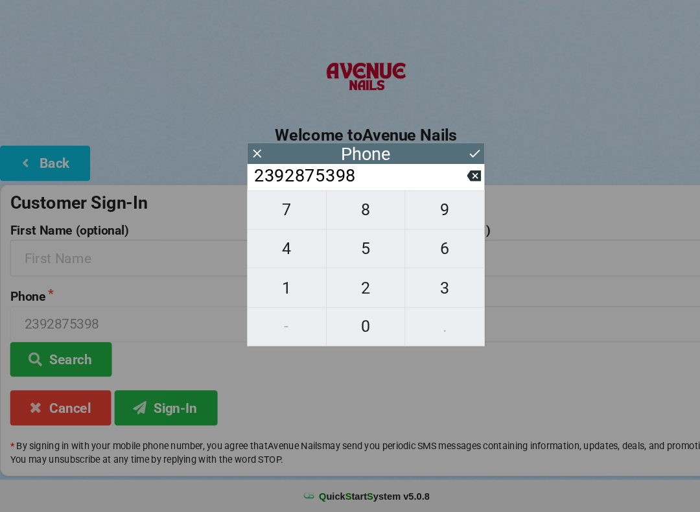
click at [449, 162] on icon at bounding box center [454, 169] width 14 height 14
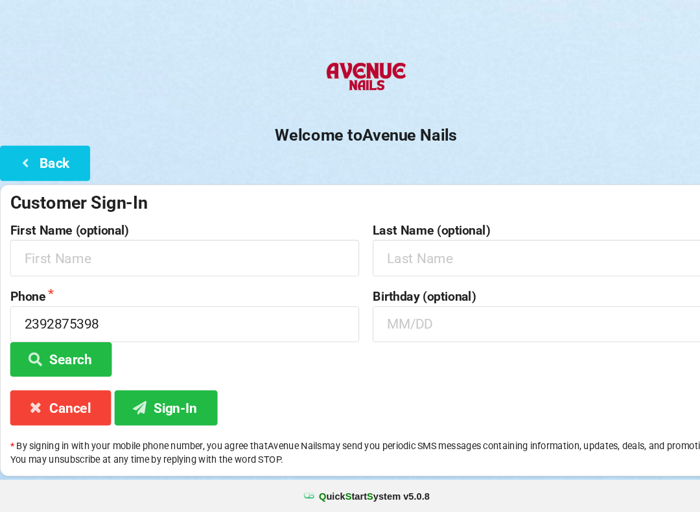
click at [41, 360] on icon at bounding box center [35, 365] width 16 height 11
click at [136, 316] on input "2392875398" at bounding box center [177, 332] width 334 height 34
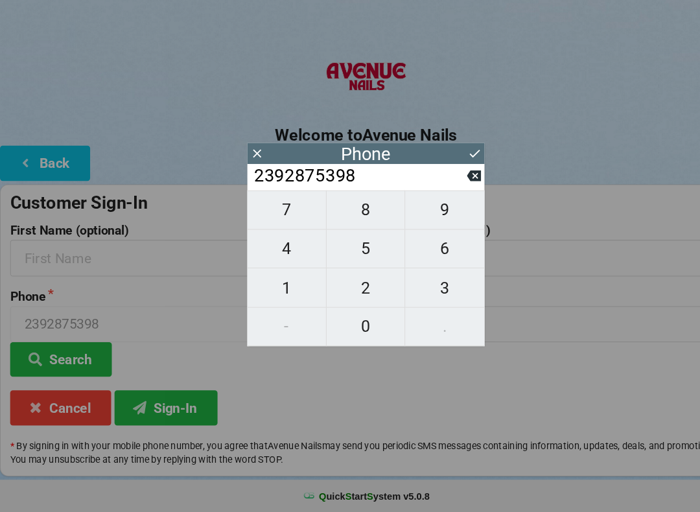
click at [459, 185] on icon at bounding box center [454, 190] width 14 height 10
click at [448, 184] on icon at bounding box center [454, 191] width 14 height 14
click at [453, 185] on icon at bounding box center [454, 190] width 14 height 10
click at [449, 185] on icon at bounding box center [454, 190] width 14 height 10
click at [447, 184] on icon at bounding box center [454, 191] width 14 height 14
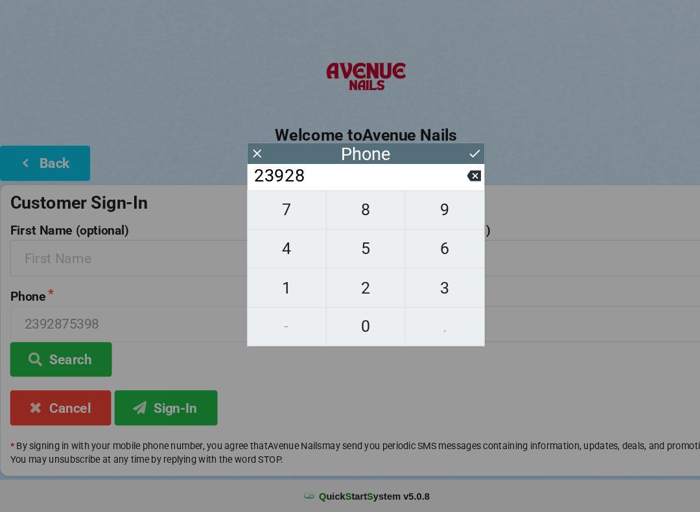
click at [447, 184] on icon at bounding box center [454, 191] width 14 height 14
click at [450, 184] on icon at bounding box center [454, 191] width 14 height 14
click at [442, 180] on input "239" at bounding box center [344, 190] width 205 height 21
click at [445, 180] on input "239" at bounding box center [344, 190] width 205 height 21
click at [444, 182] on input "239" at bounding box center [344, 190] width 205 height 21
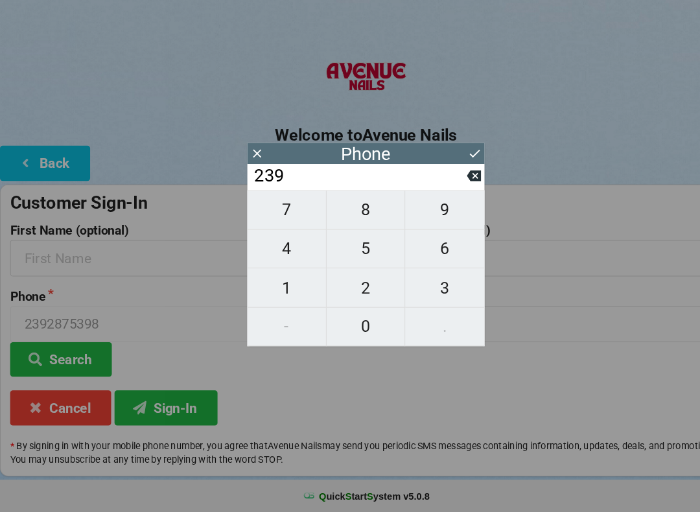
click at [449, 182] on button at bounding box center [454, 191] width 14 height 18
click at [453, 184] on icon at bounding box center [454, 191] width 14 height 14
type input "2"
click at [445, 180] on input "2" at bounding box center [344, 190] width 205 height 21
click at [459, 185] on icon at bounding box center [454, 190] width 14 height 10
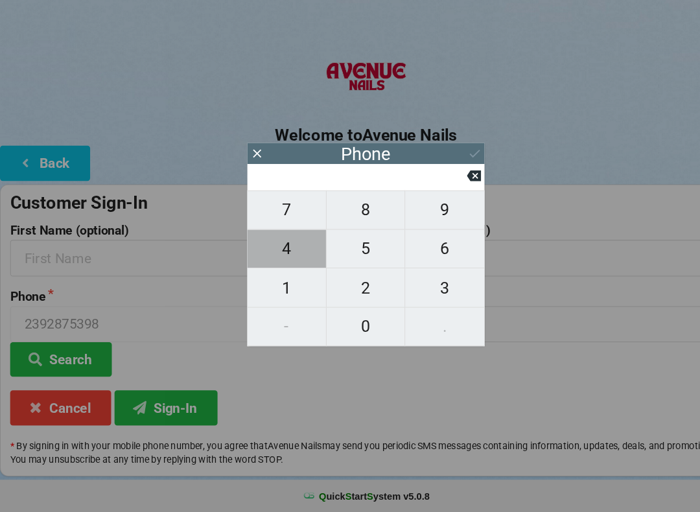
click at [285, 247] on span "4" at bounding box center [274, 259] width 75 height 27
type input "4"
click at [333, 321] on span "0" at bounding box center [350, 334] width 75 height 27
type input "40"
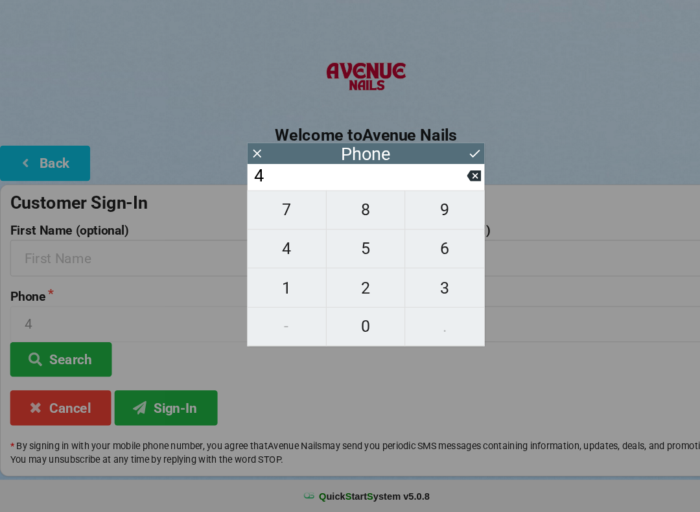
type input "40"
click at [268, 209] on span "7" at bounding box center [274, 222] width 75 height 27
type input "407"
click at [276, 246] on span "4" at bounding box center [274, 259] width 75 height 27
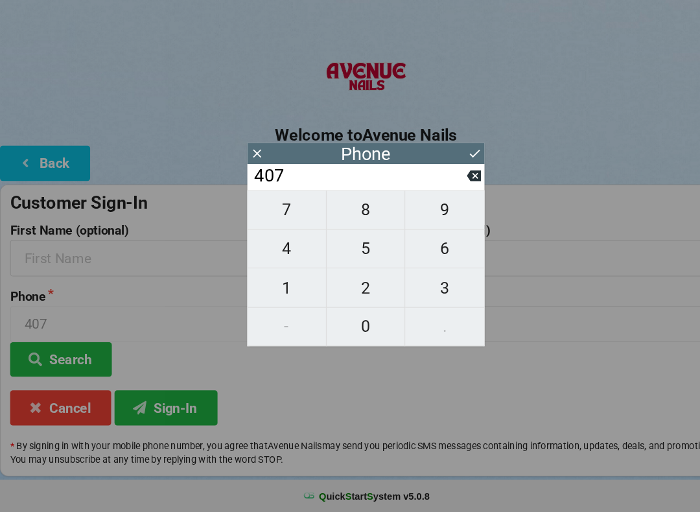
type input "4074"
click at [356, 321] on span "0" at bounding box center [350, 334] width 75 height 27
type input "40740"
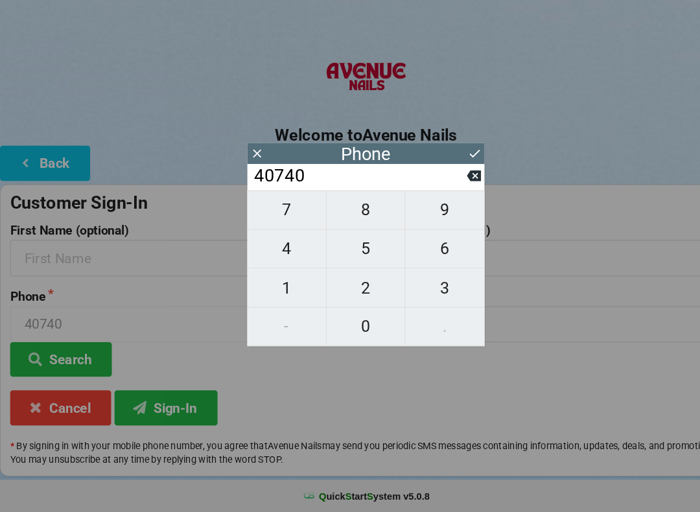
click at [287, 284] on span "1" at bounding box center [274, 297] width 75 height 27
type input "407401"
click at [274, 284] on span "1" at bounding box center [274, 297] width 75 height 27
type input "4074011"
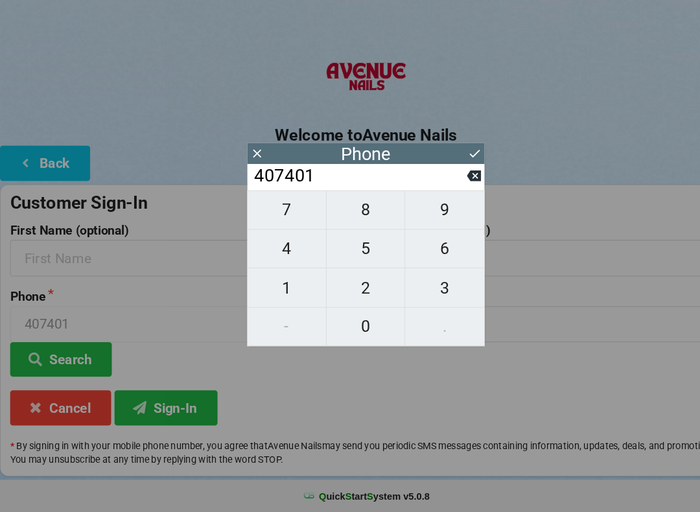
type input "4074011"
click at [352, 284] on span "2" at bounding box center [350, 297] width 75 height 27
type input "40740112"
click at [272, 284] on span "1" at bounding box center [274, 297] width 75 height 27
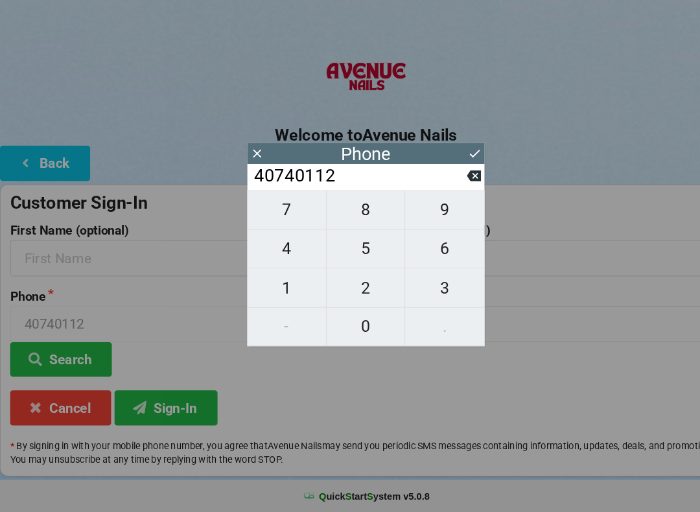
type input "407401121"
click at [427, 284] on span "3" at bounding box center [426, 297] width 76 height 27
type input "4074011213"
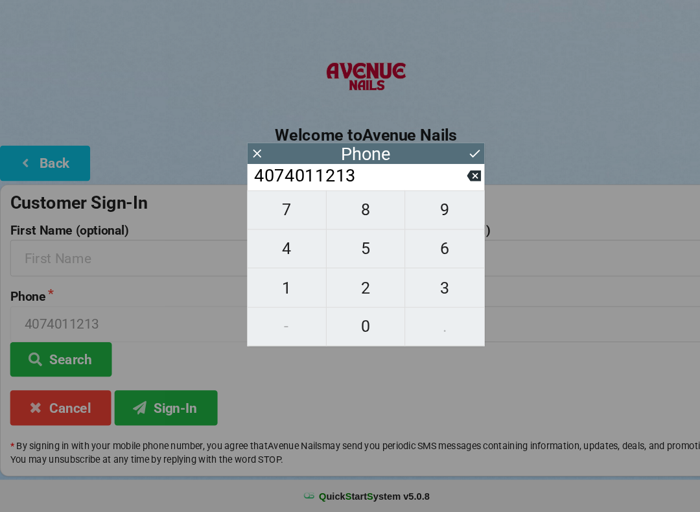
click at [454, 162] on icon at bounding box center [454, 169] width 14 height 14
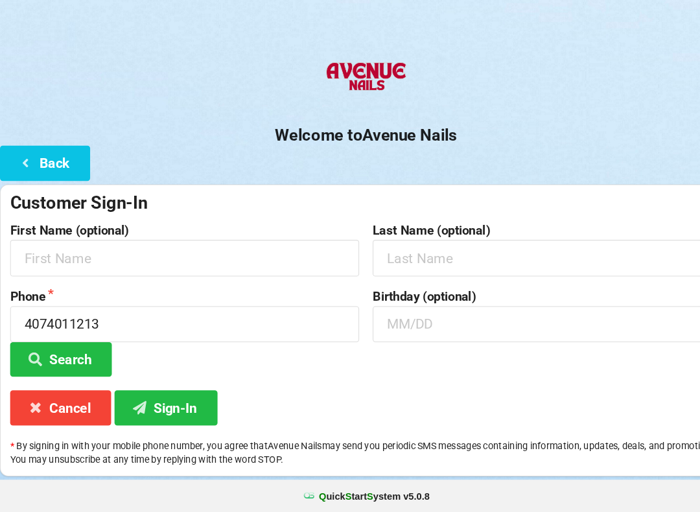
click at [80, 350] on button "Search" at bounding box center [58, 366] width 97 height 33
click at [64, 350] on button "Search" at bounding box center [58, 366] width 97 height 33
click at [156, 396] on button "Sign-In" at bounding box center [159, 412] width 99 height 33
click at [151, 396] on button "Sign-In" at bounding box center [159, 412] width 99 height 33
click at [23, 171] on button "Back" at bounding box center [43, 177] width 86 height 33
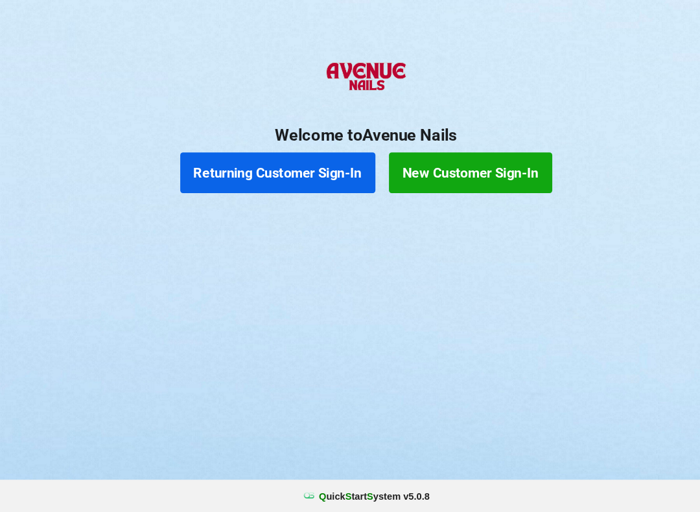
click at [252, 168] on button "Returning Customer Sign-In" at bounding box center [266, 187] width 187 height 39
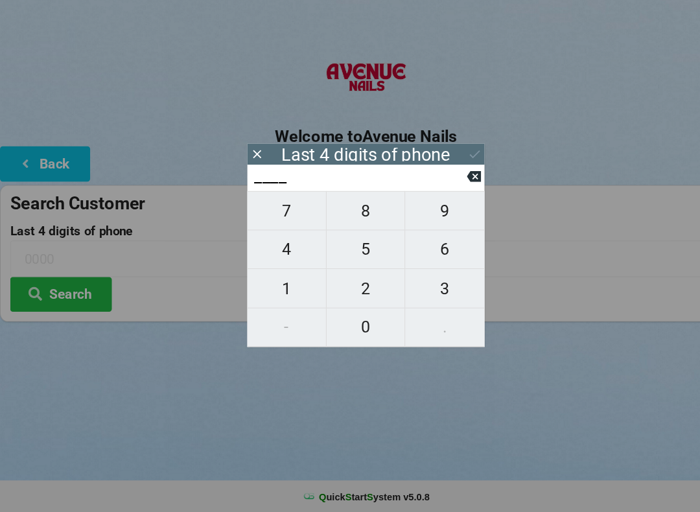
click at [333, 321] on span "0" at bounding box center [350, 334] width 75 height 27
type input "0___"
click at [457, 185] on icon at bounding box center [454, 190] width 14 height 10
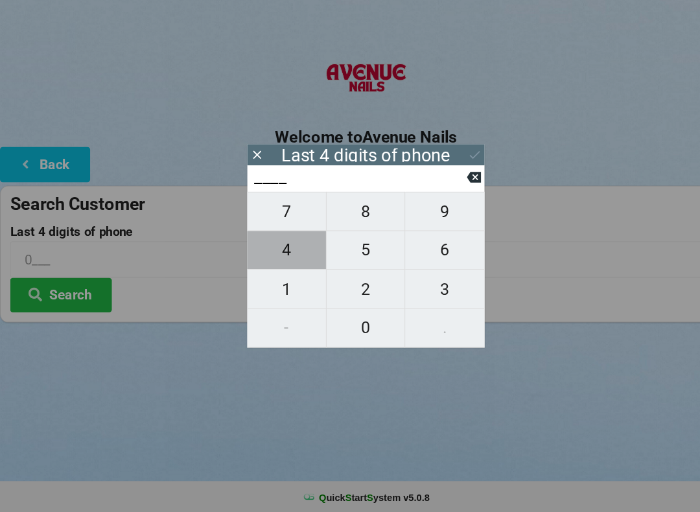
click at [283, 246] on span "4" at bounding box center [274, 259] width 75 height 27
type input "4___"
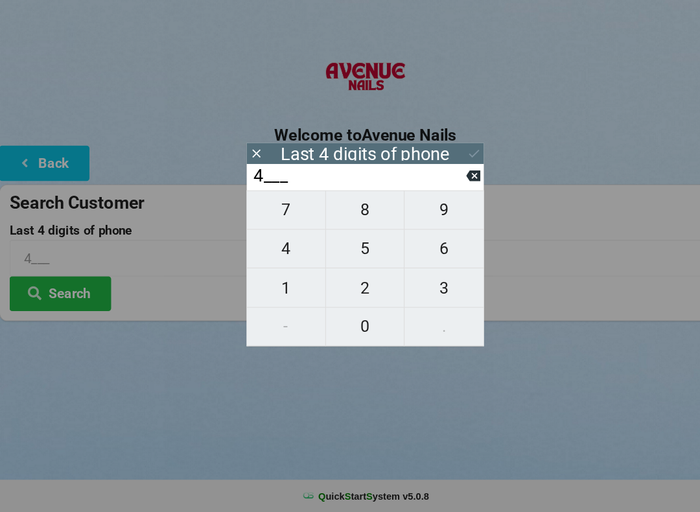
click at [338, 321] on span "0" at bounding box center [350, 334] width 75 height 27
type input "40__"
click at [274, 211] on span "7" at bounding box center [274, 222] width 75 height 27
type input "407_"
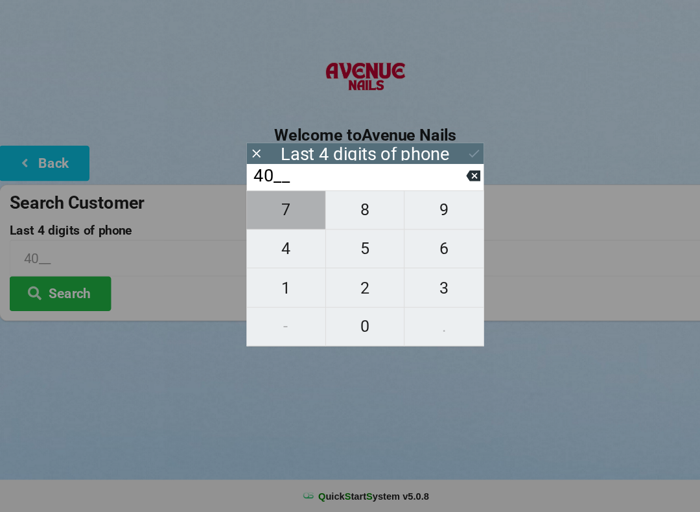
type input "407_"
click at [276, 246] on span "4" at bounding box center [274, 259] width 75 height 27
type input "4074"
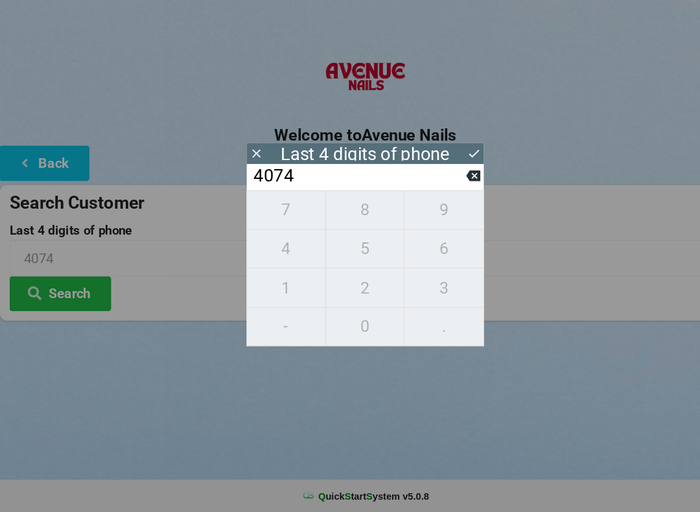
click at [353, 318] on div "7 8 9 4 5 6 1 2 3 - 0 ." at bounding box center [350, 278] width 227 height 149
click at [453, 184] on icon at bounding box center [454, 191] width 14 height 14
click at [459, 184] on icon at bounding box center [454, 191] width 14 height 14
click at [447, 182] on button at bounding box center [454, 191] width 14 height 18
click at [447, 184] on icon at bounding box center [454, 191] width 14 height 14
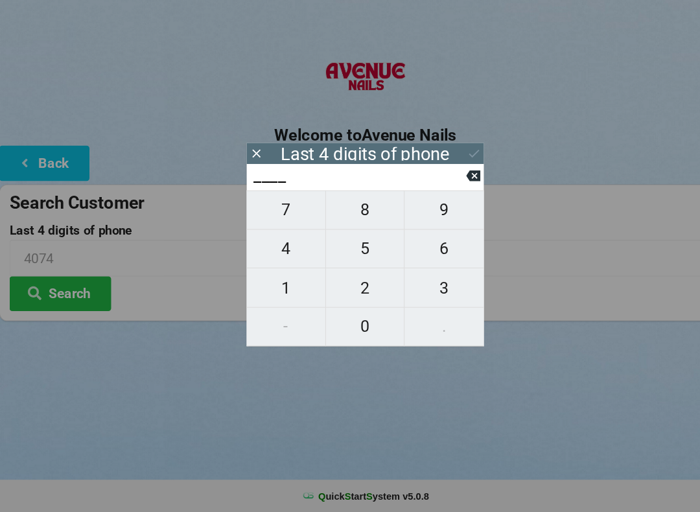
click at [291, 285] on span "1" at bounding box center [274, 297] width 75 height 27
type input "1___"
click at [350, 284] on span "2" at bounding box center [350, 297] width 75 height 27
type input "12__"
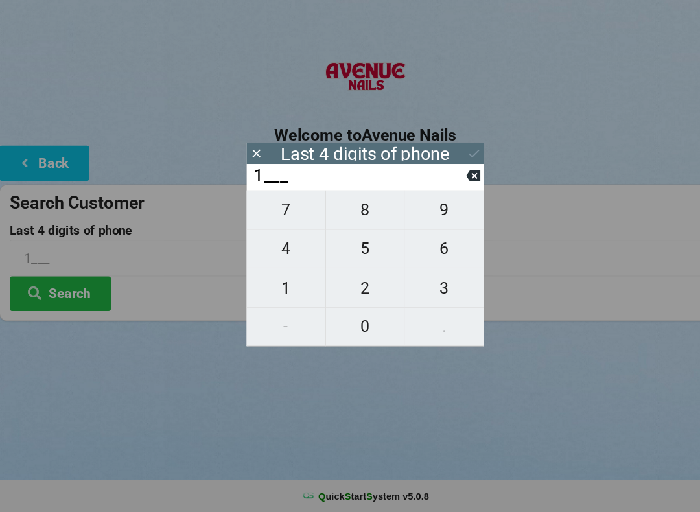
type input "12__"
click at [278, 284] on span "1" at bounding box center [274, 297] width 75 height 27
type input "121_"
click at [418, 284] on span "3" at bounding box center [426, 297] width 76 height 27
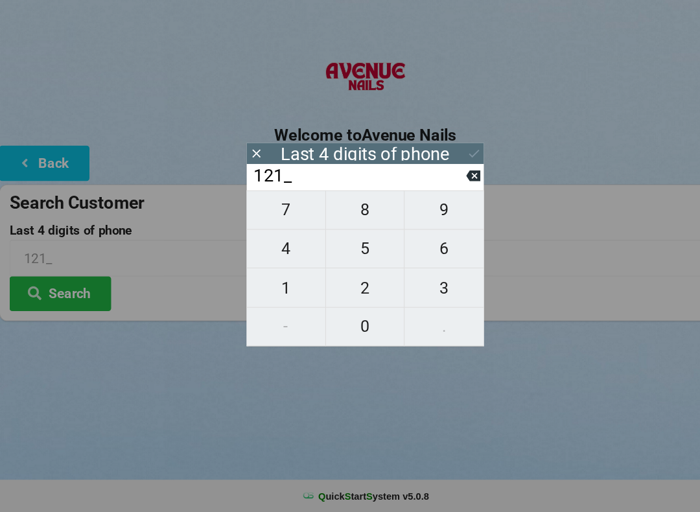
type input "1213"
click at [69, 287] on button "Search" at bounding box center [58, 303] width 97 height 33
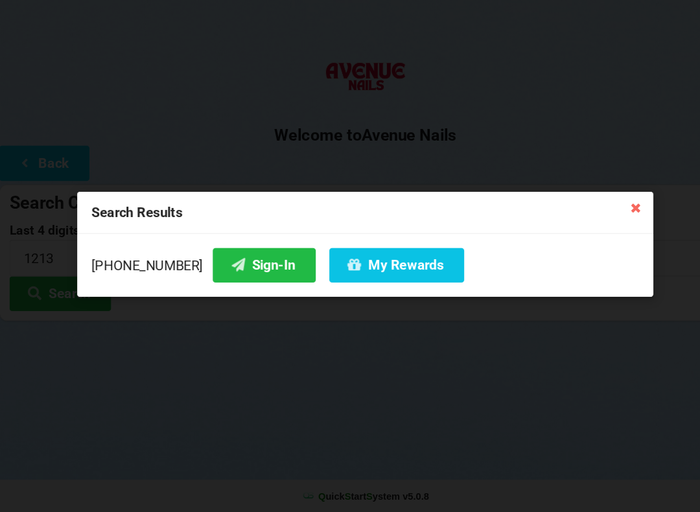
click at [228, 259] on button "Sign-In" at bounding box center [253, 275] width 99 height 33
